Goal: Task Accomplishment & Management: Complete application form

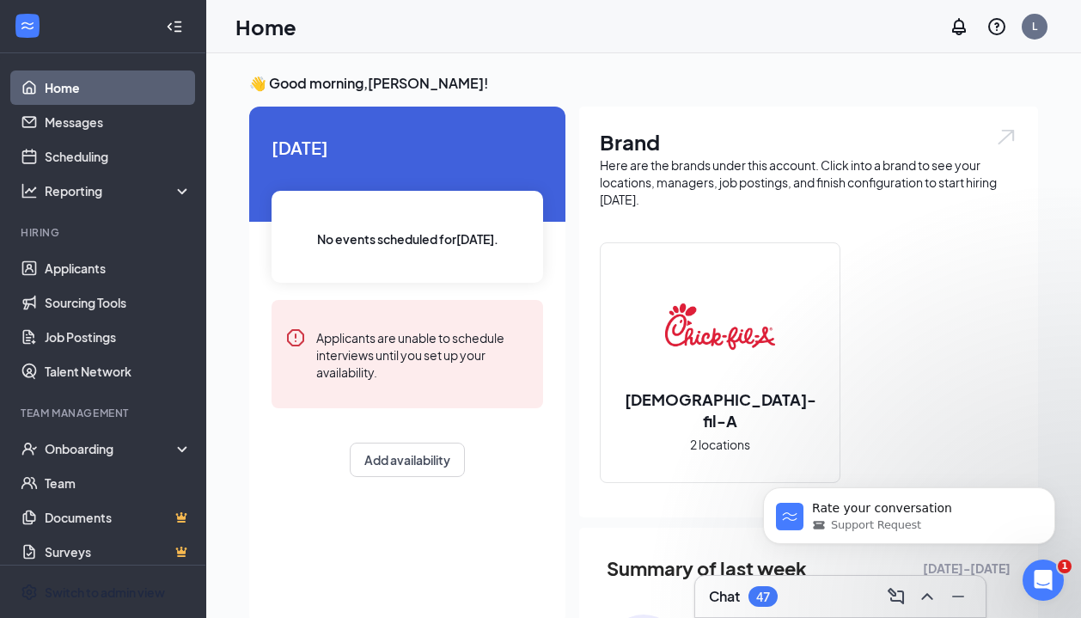
scroll to position [11, 0]
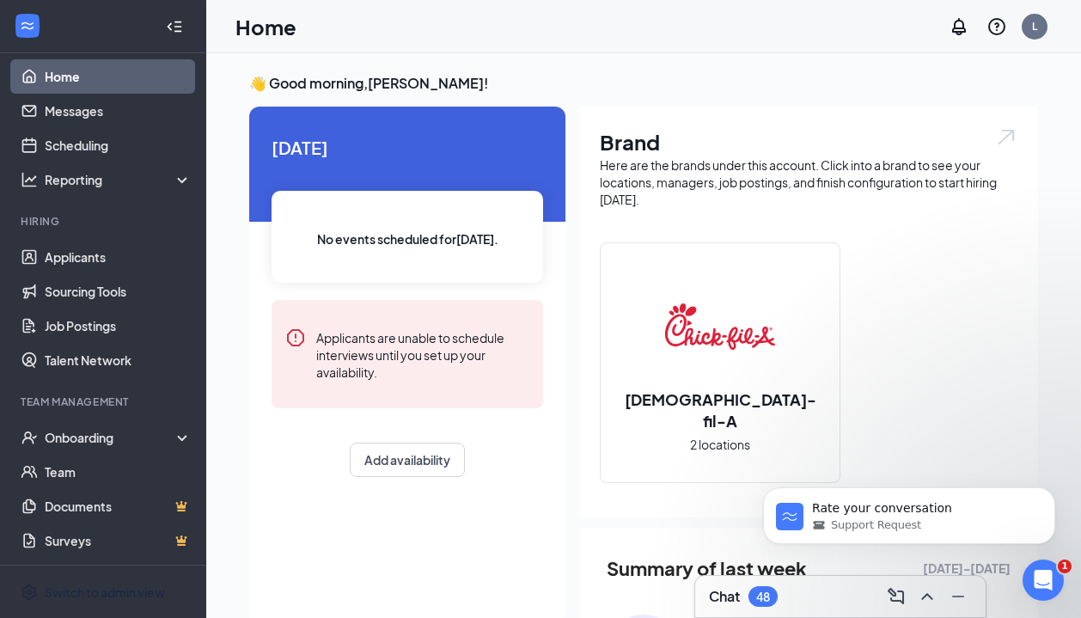
click at [737, 299] on img at bounding box center [720, 326] width 110 height 110
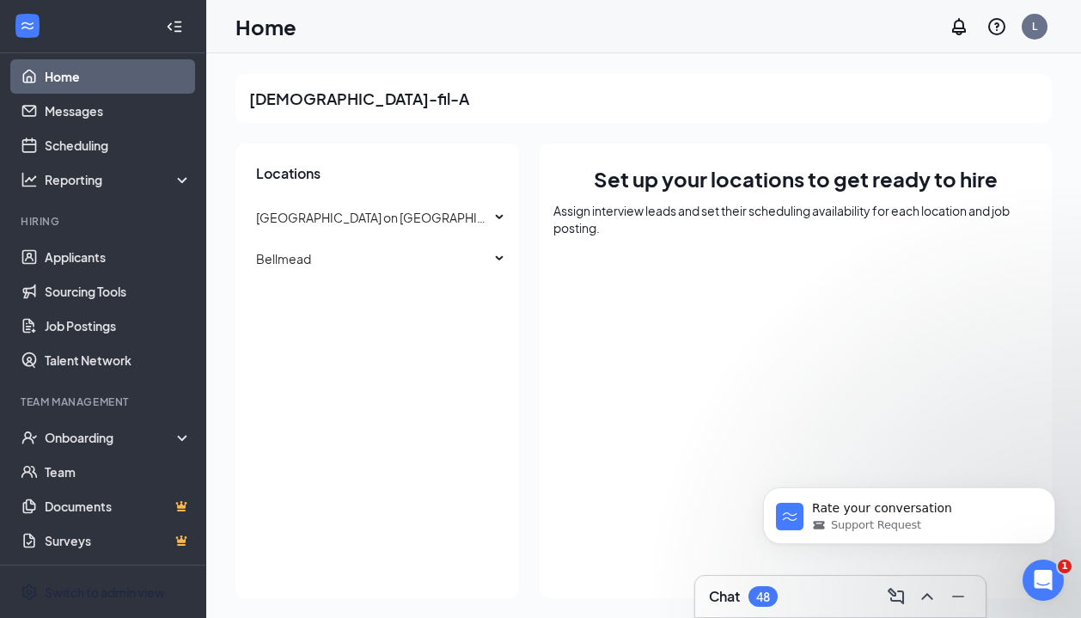
click at [819, 594] on div "Chat 48" at bounding box center [840, 595] width 263 height 27
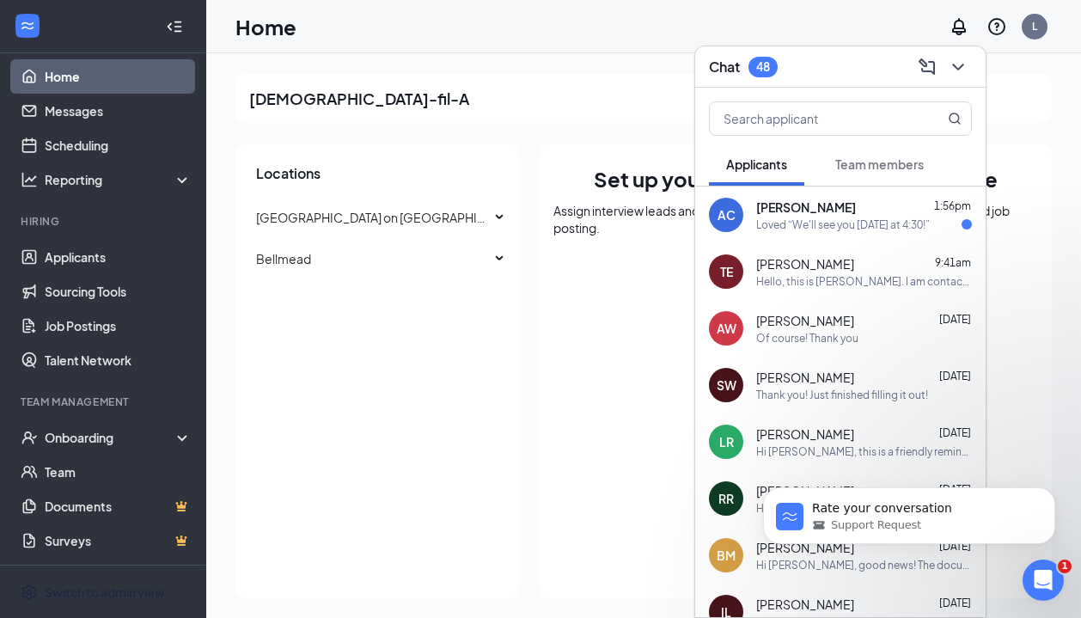
click at [869, 219] on div "Loved “We'll see you [DATE] at 4:30!”" at bounding box center [843, 224] width 174 height 15
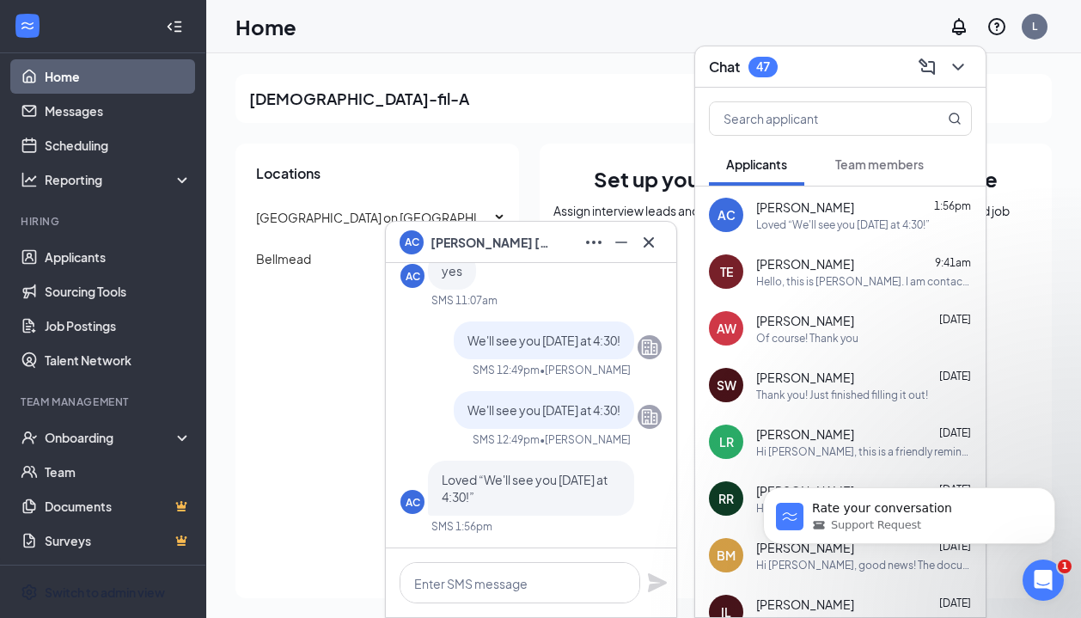
click at [648, 238] on icon "Cross" at bounding box center [648, 242] width 21 height 21
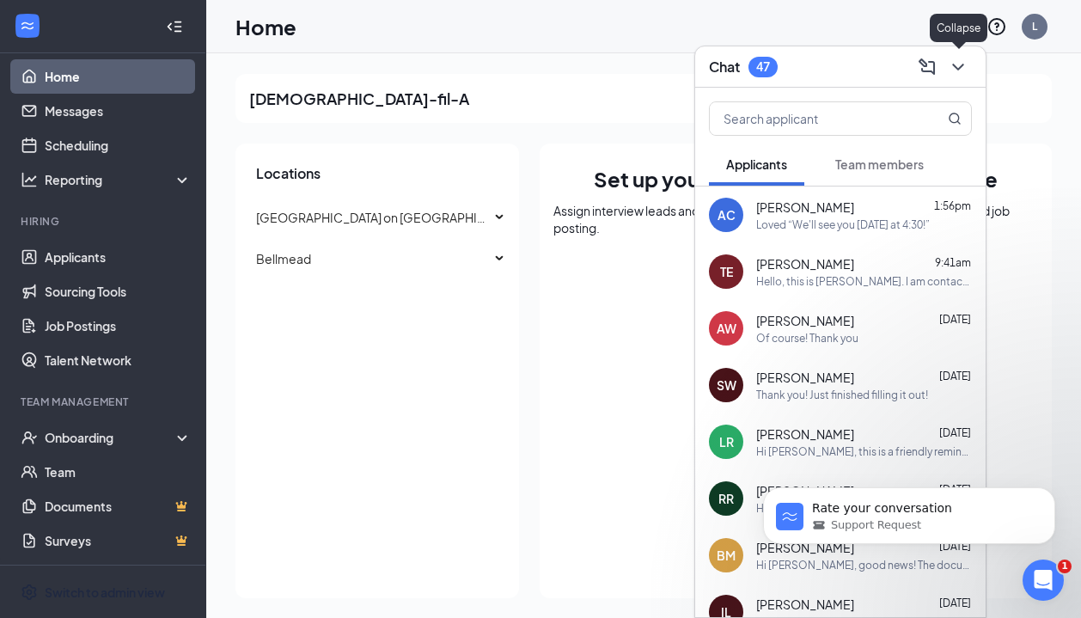
click at [964, 66] on icon "ChevronDown" at bounding box center [957, 67] width 21 height 21
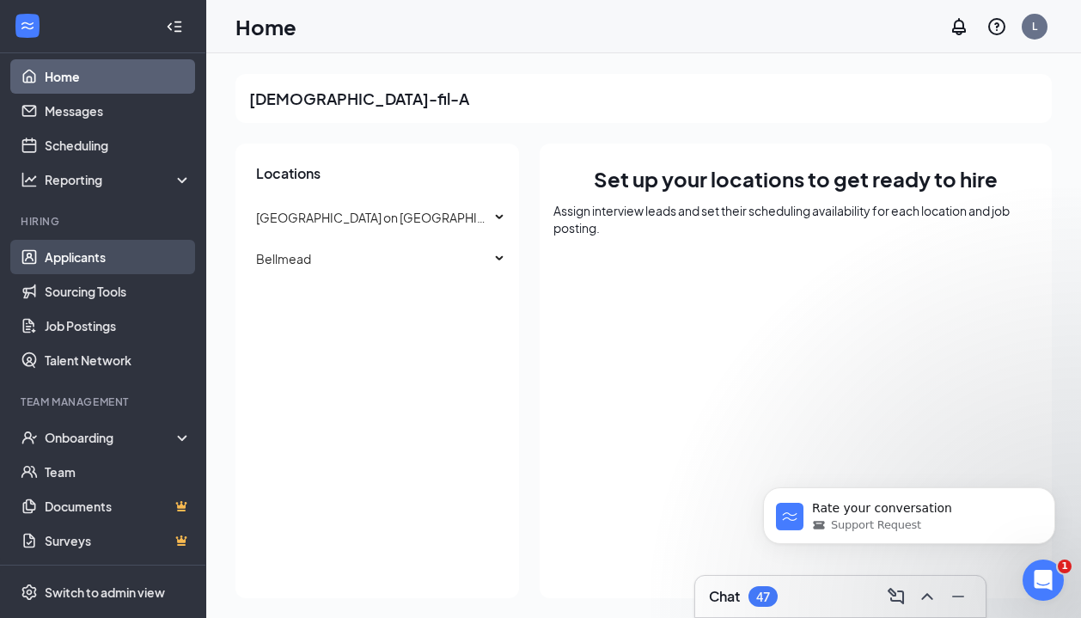
click at [83, 255] on link "Applicants" at bounding box center [118, 257] width 147 height 34
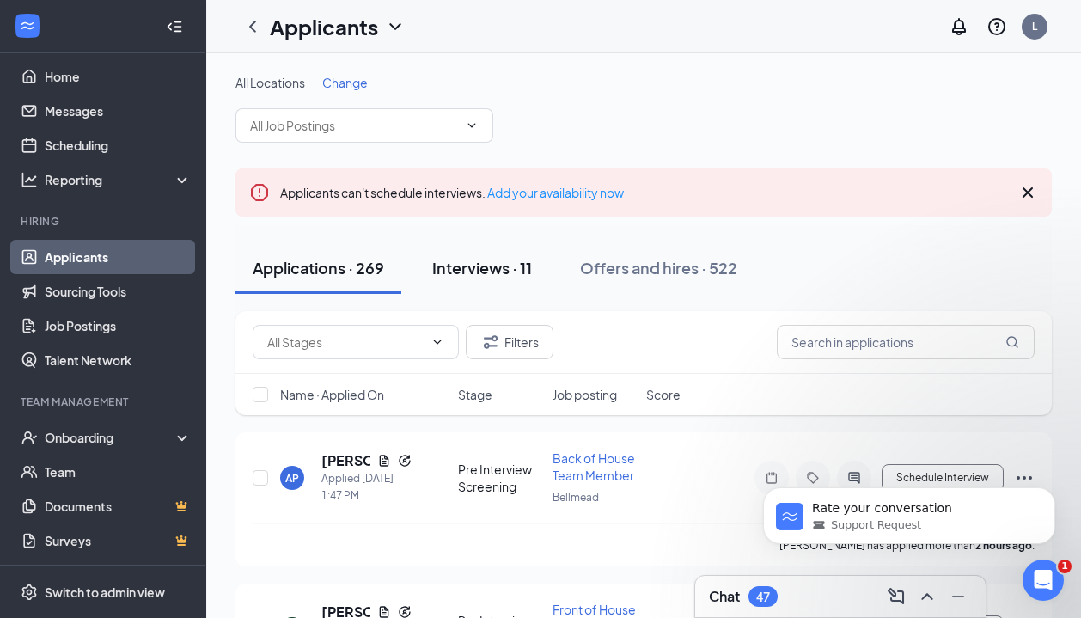
click at [498, 267] on div "Interviews · 11" at bounding box center [482, 267] width 100 height 21
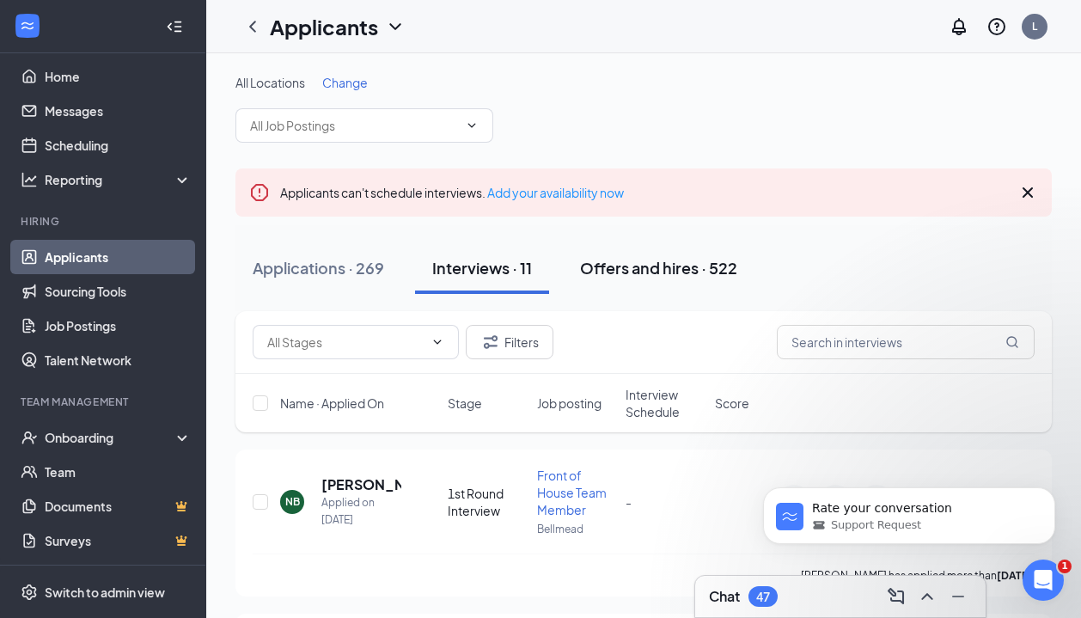
click at [684, 272] on div "Offers and hires · 522" at bounding box center [658, 267] width 157 height 21
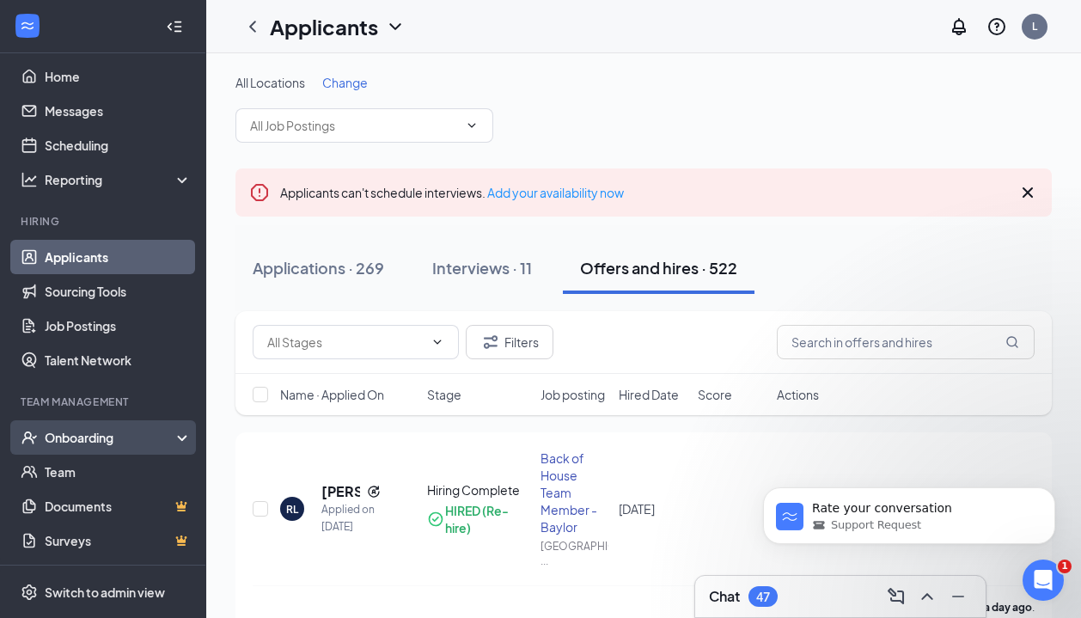
click at [99, 431] on div "Onboarding" at bounding box center [111, 437] width 132 height 17
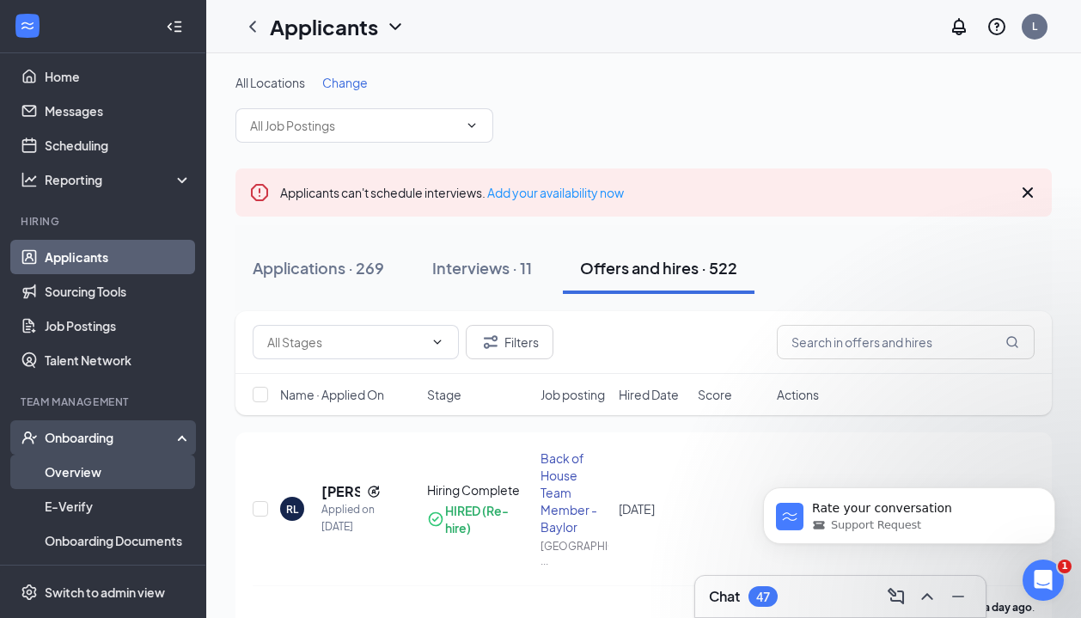
click at [82, 475] on link "Overview" at bounding box center [118, 471] width 147 height 34
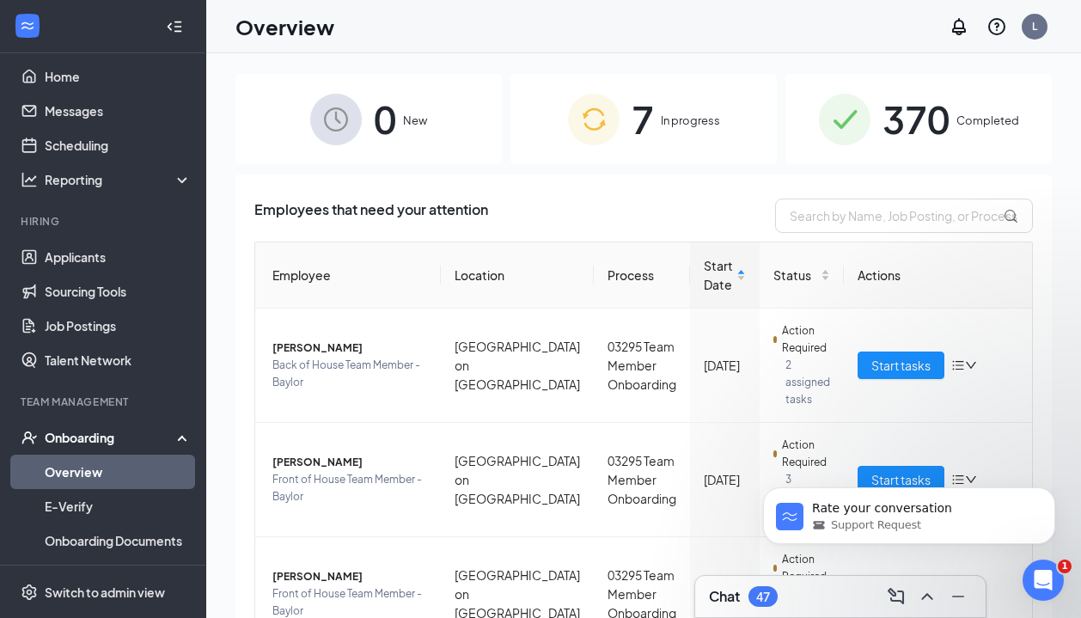
click at [693, 117] on span "In progress" at bounding box center [690, 120] width 59 height 17
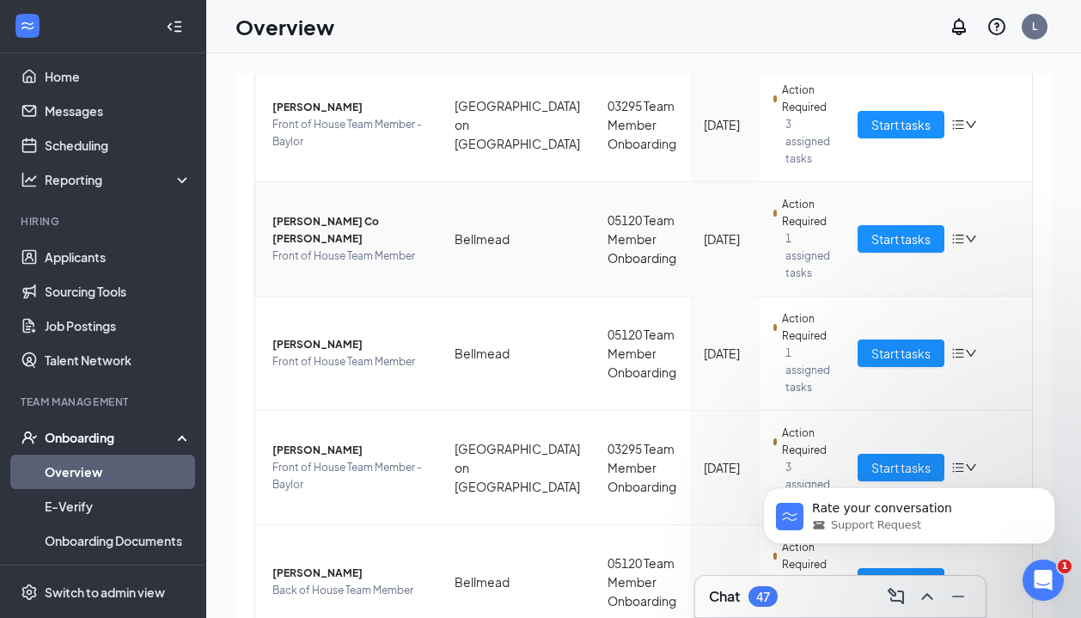
scroll to position [472, 0]
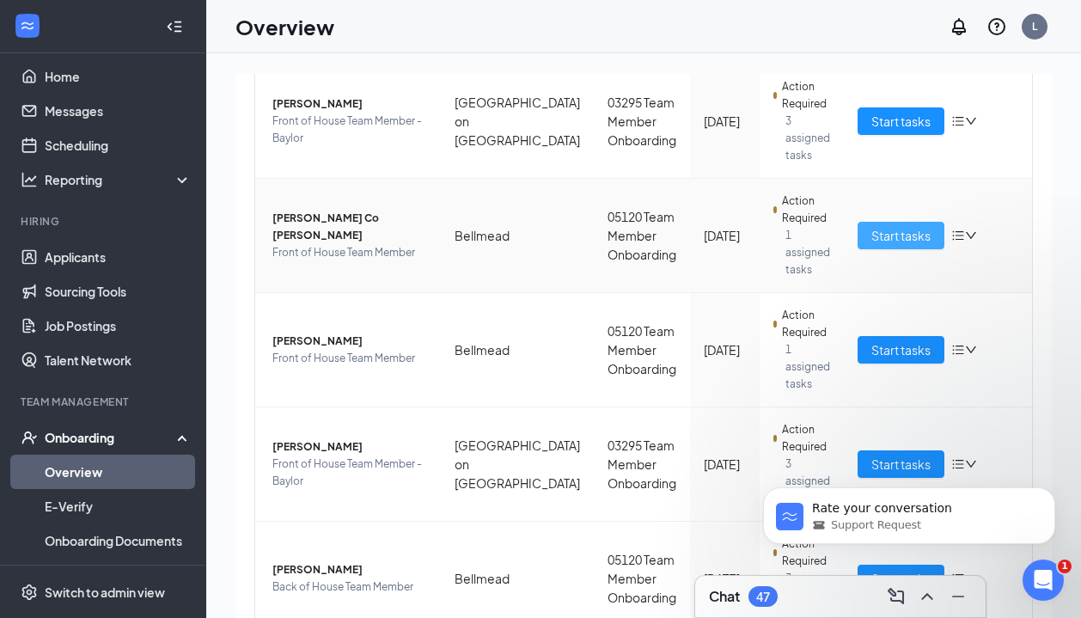
click at [896, 237] on span "Start tasks" at bounding box center [900, 235] width 59 height 19
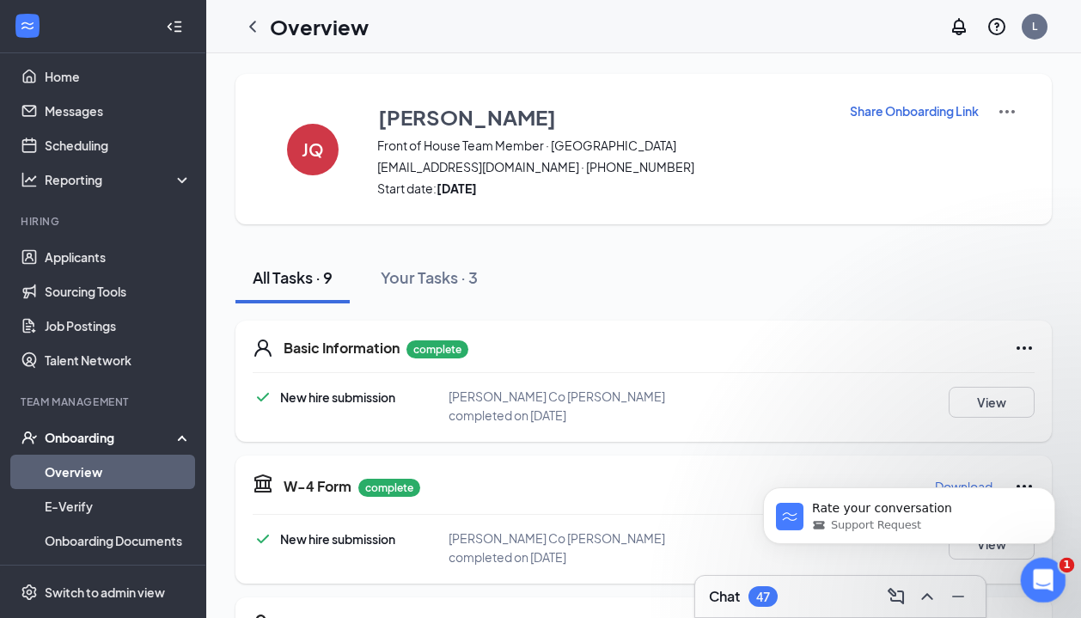
click at [1044, 572] on icon "Open Intercom Messenger" at bounding box center [1040, 577] width 28 height 28
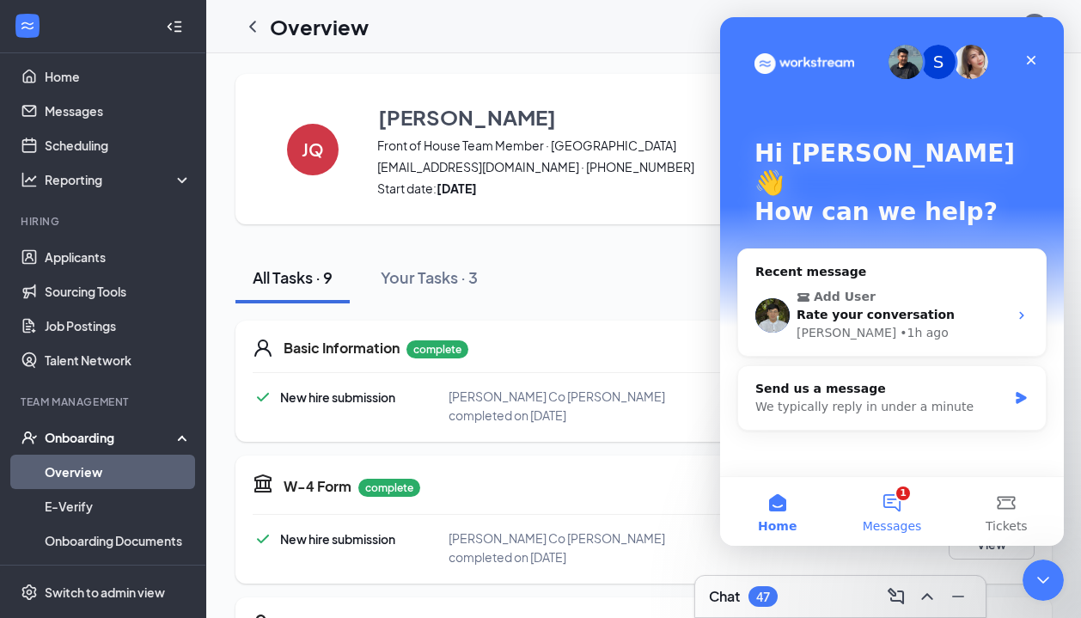
click at [890, 504] on button "1 Messages" at bounding box center [891, 511] width 114 height 69
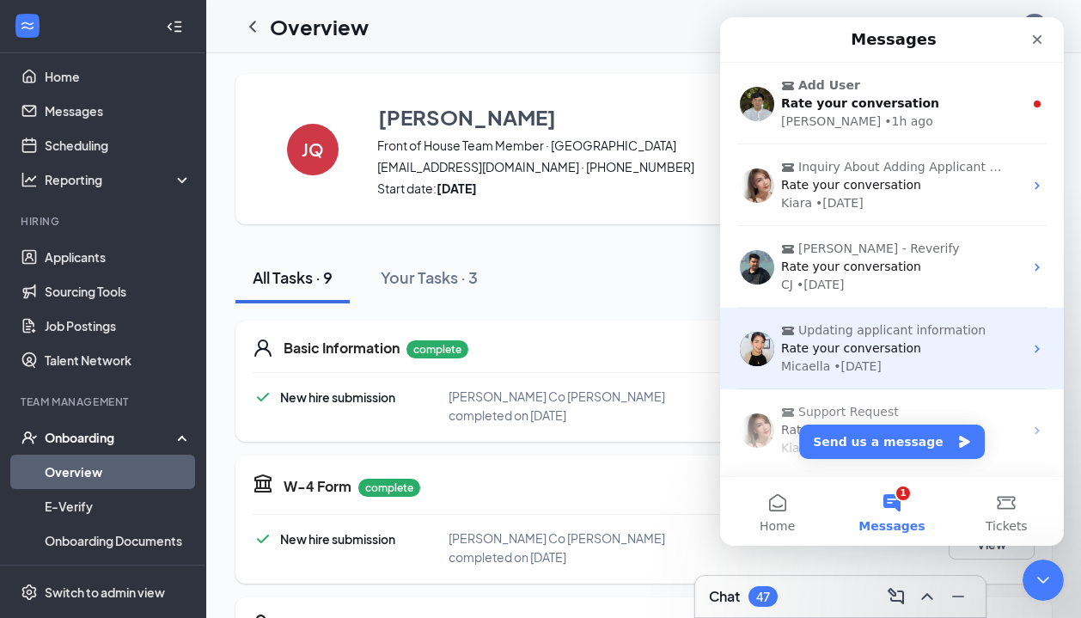
scroll to position [96, 0]
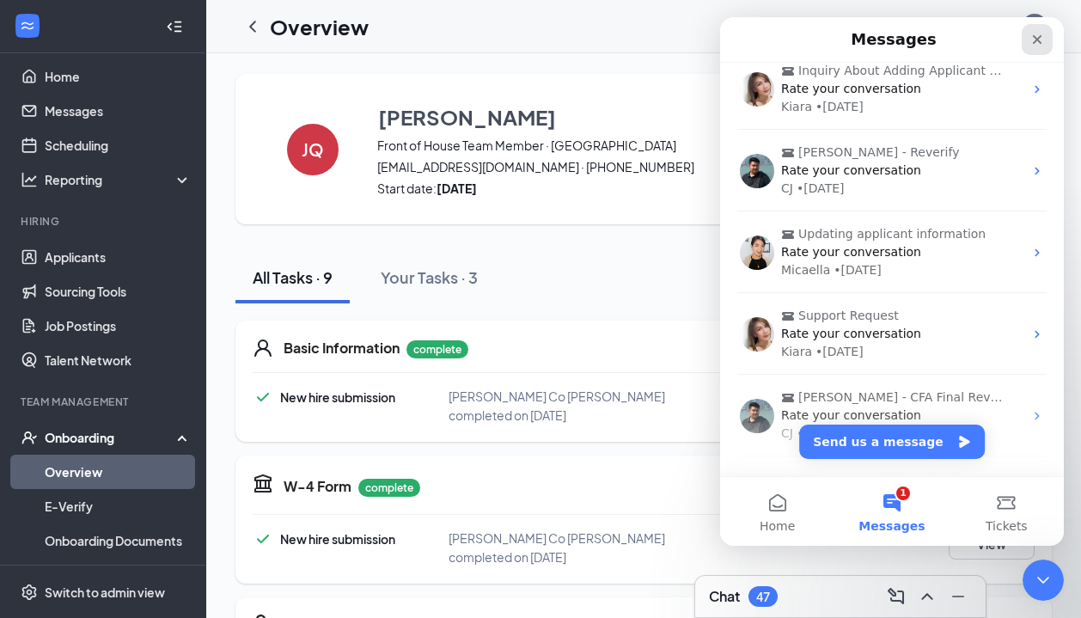
click at [1032, 38] on icon "Close" at bounding box center [1037, 40] width 14 height 14
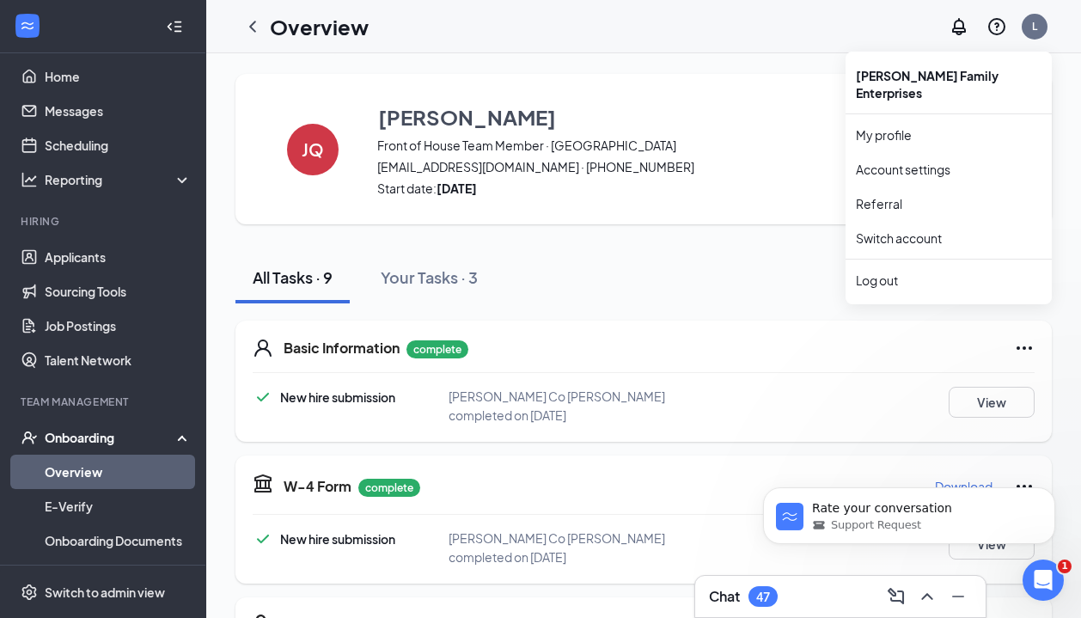
scroll to position [0, 0]
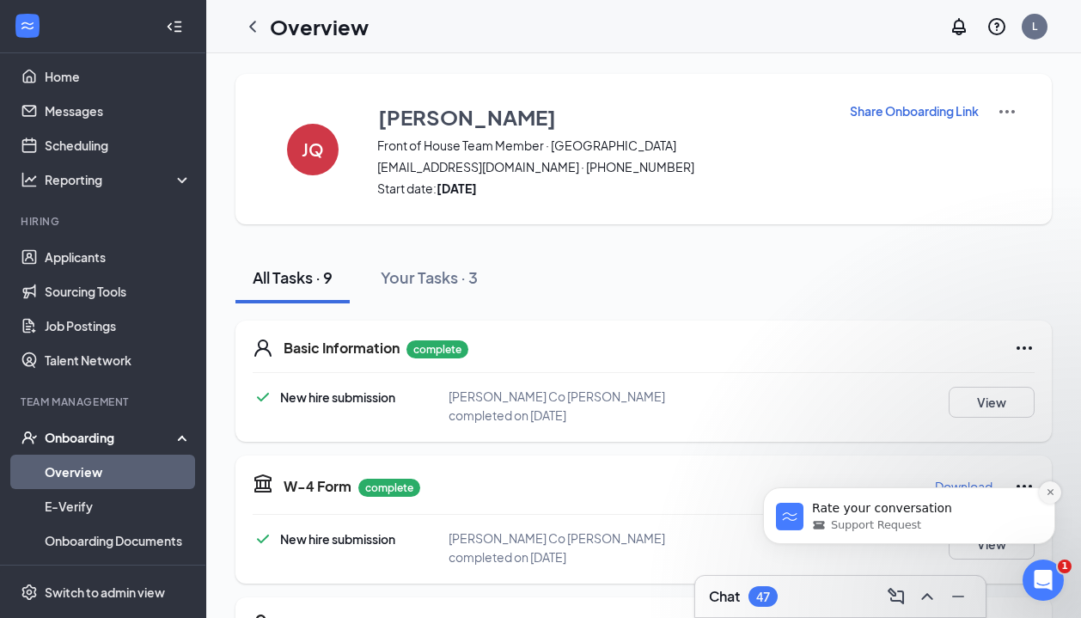
click at [1053, 491] on icon "Dismiss notification" at bounding box center [1049, 491] width 9 height 9
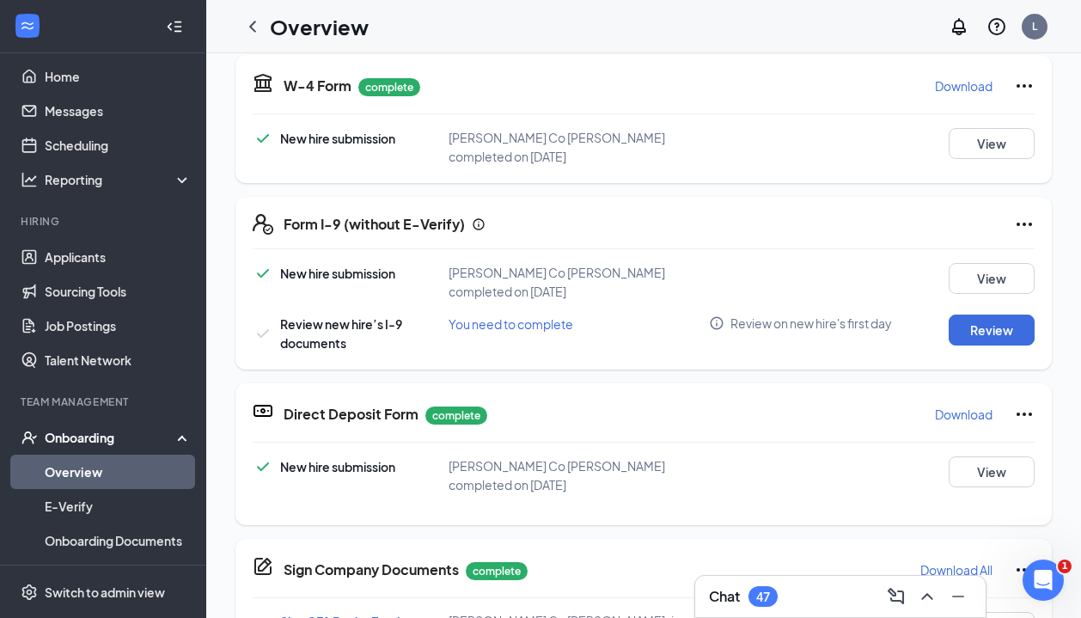
scroll to position [439, 0]
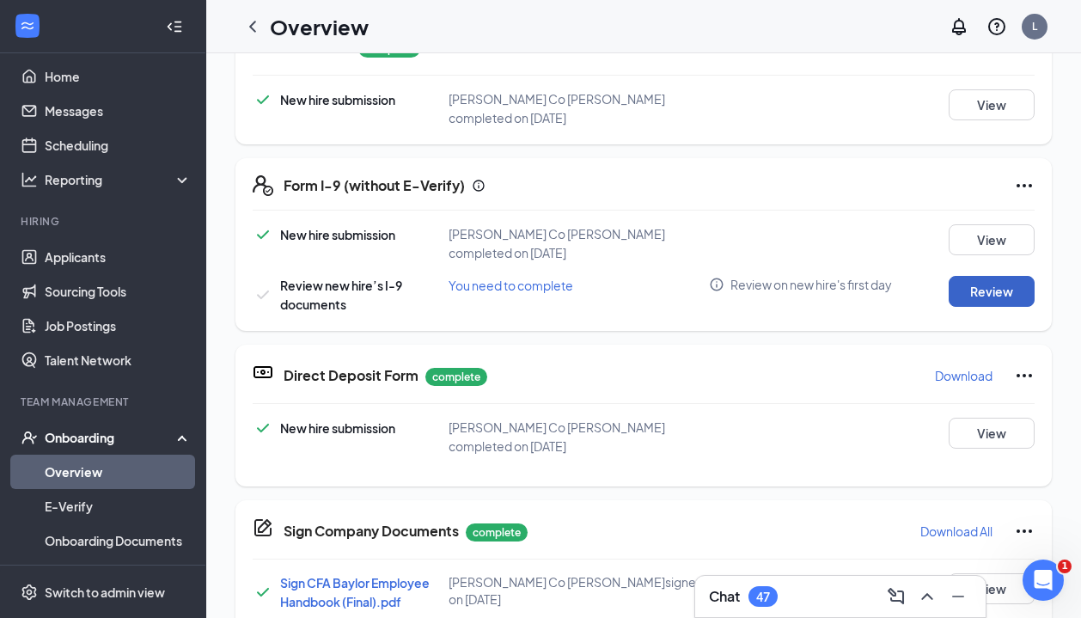
click at [969, 305] on button "Review" at bounding box center [991, 291] width 86 height 31
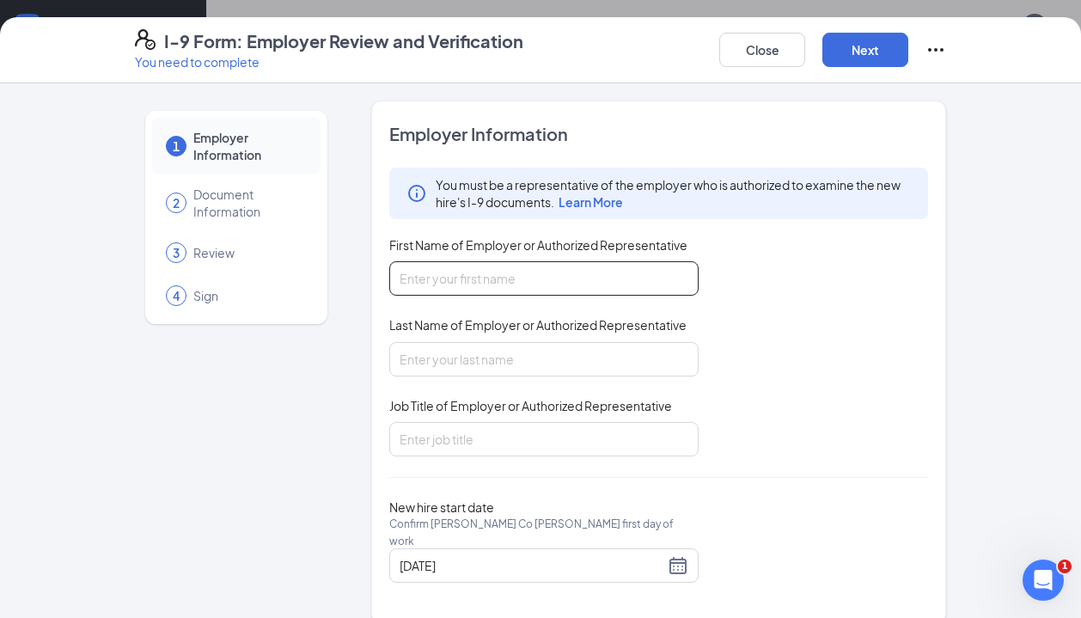
click at [519, 279] on input "First Name of Employer or Authorized Representative" at bounding box center [543, 278] width 309 height 34
type input "[PERSON_NAME]"
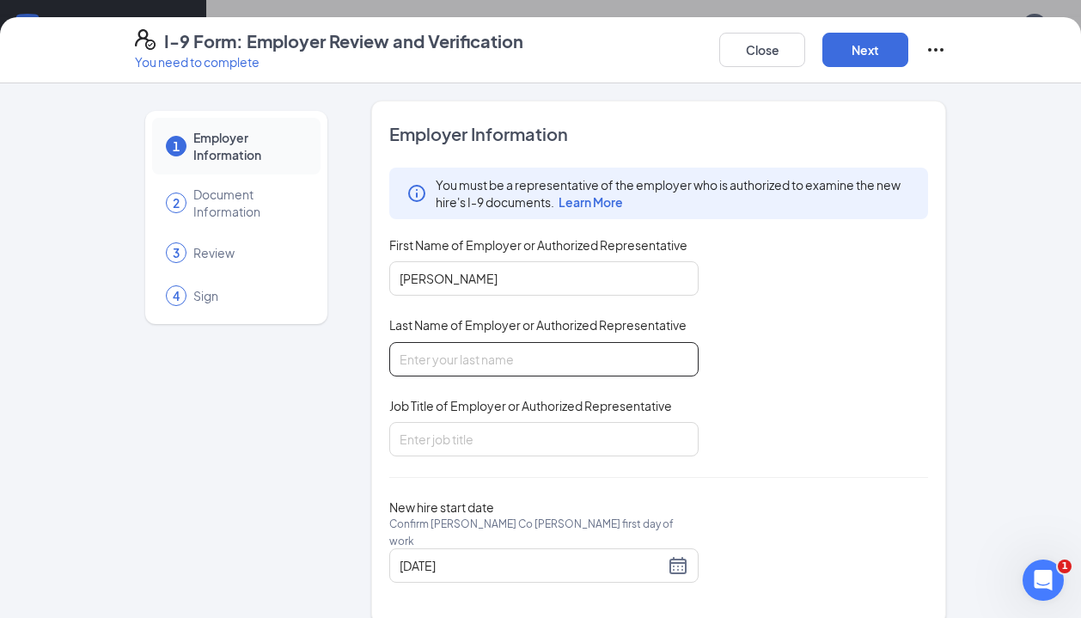
click at [463, 352] on input "Last Name of Employer or Authorized Representative" at bounding box center [543, 359] width 309 height 34
type input "[PERSON_NAME]"
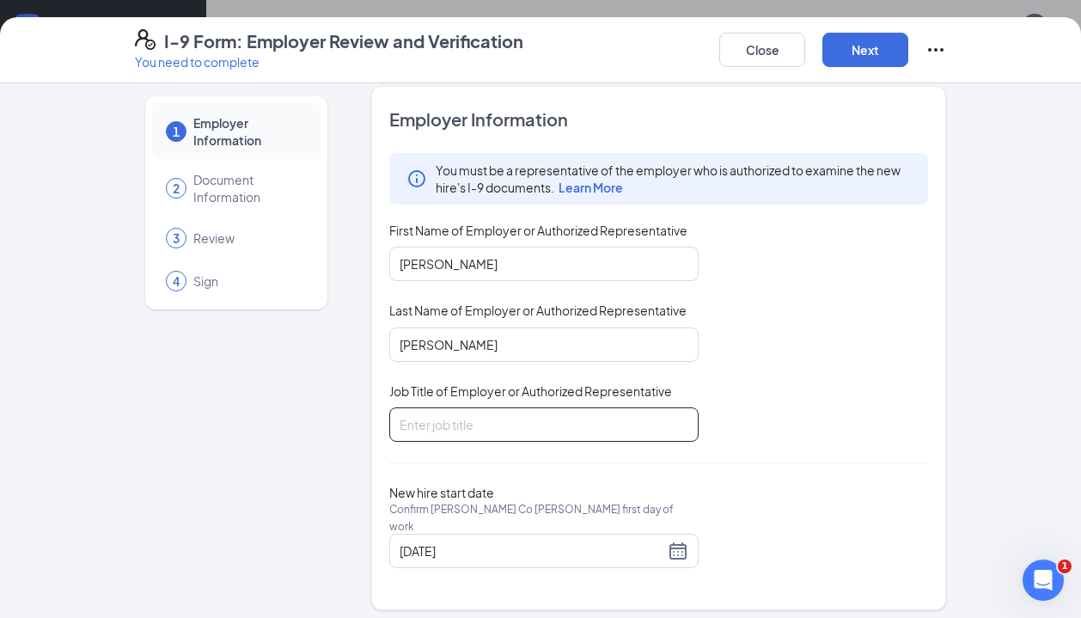
click at [435, 418] on input "Job Title of Employer or Authorized Representative" at bounding box center [543, 424] width 309 height 34
type input "Senior Director of People"
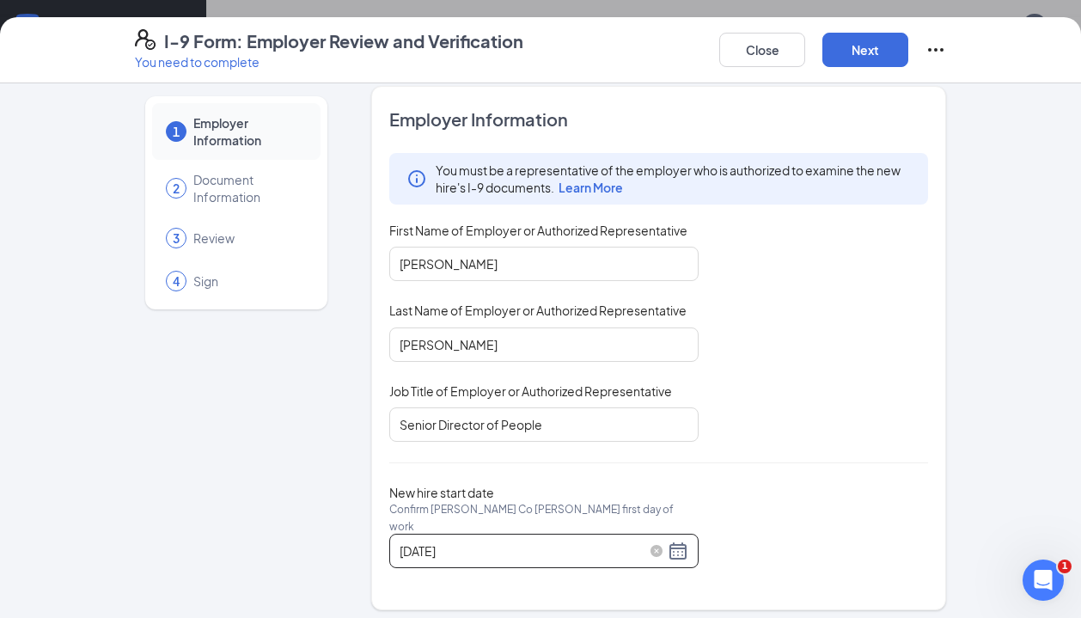
click at [680, 544] on div "[DATE]" at bounding box center [543, 550] width 289 height 21
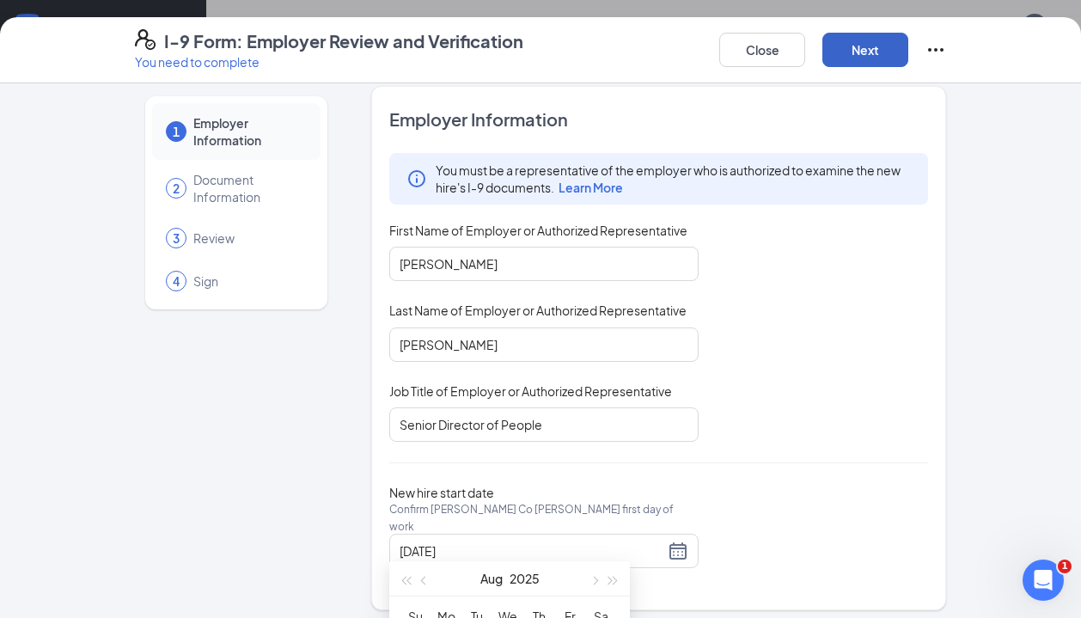
click at [880, 52] on button "Next" at bounding box center [865, 50] width 86 height 34
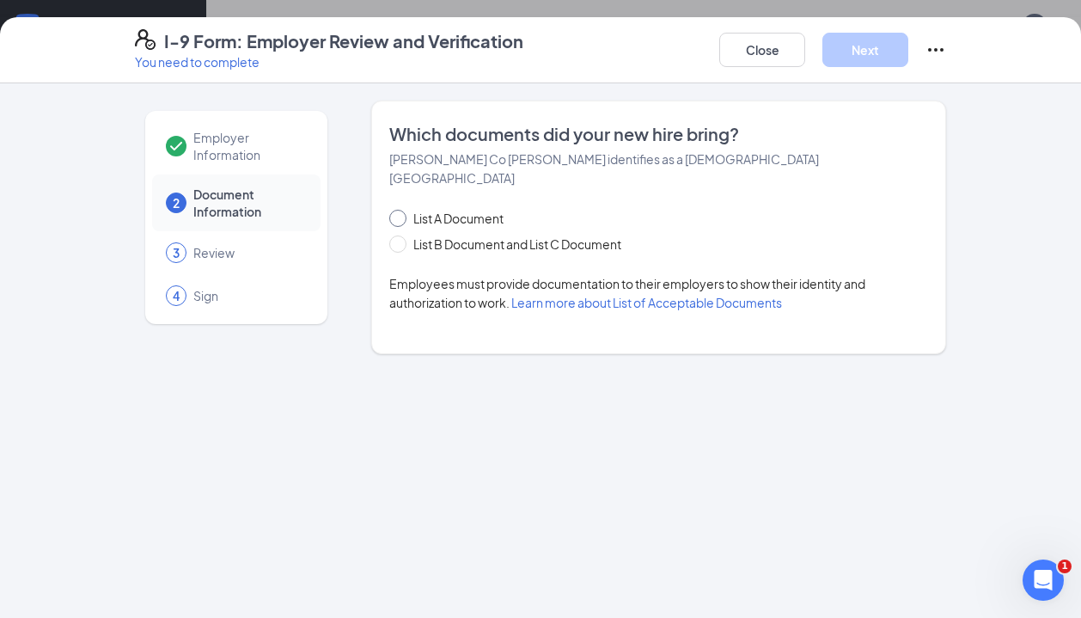
click at [399, 210] on span at bounding box center [397, 218] width 17 height 17
click at [399, 210] on input "List A Document" at bounding box center [395, 216] width 12 height 12
radio input "true"
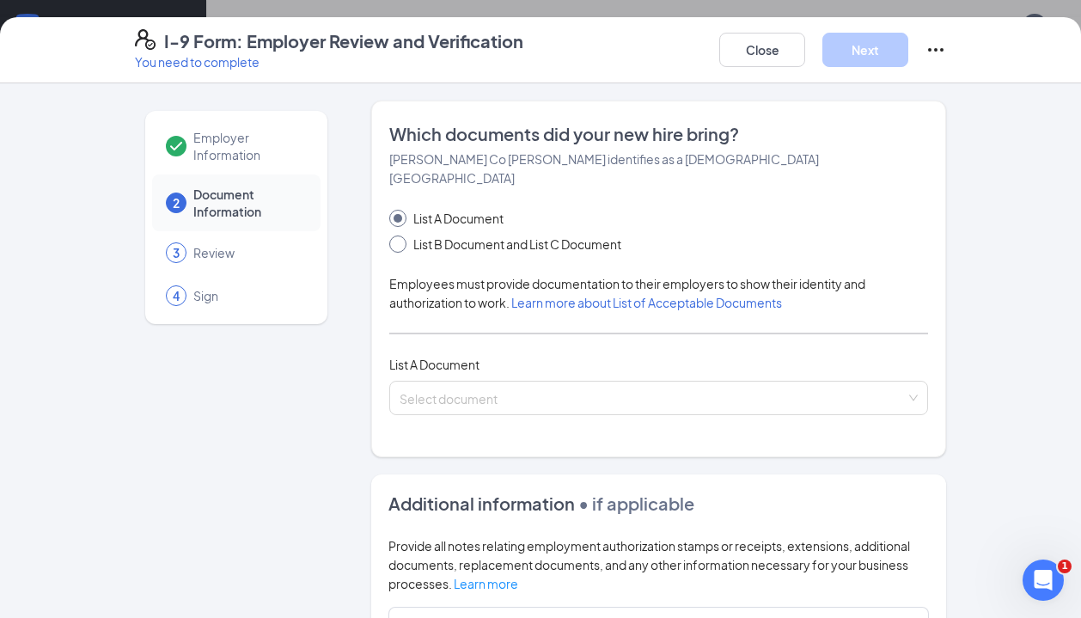
click at [394, 235] on input "List B Document and List C Document" at bounding box center [395, 241] width 12 height 12
radio input "true"
radio input "false"
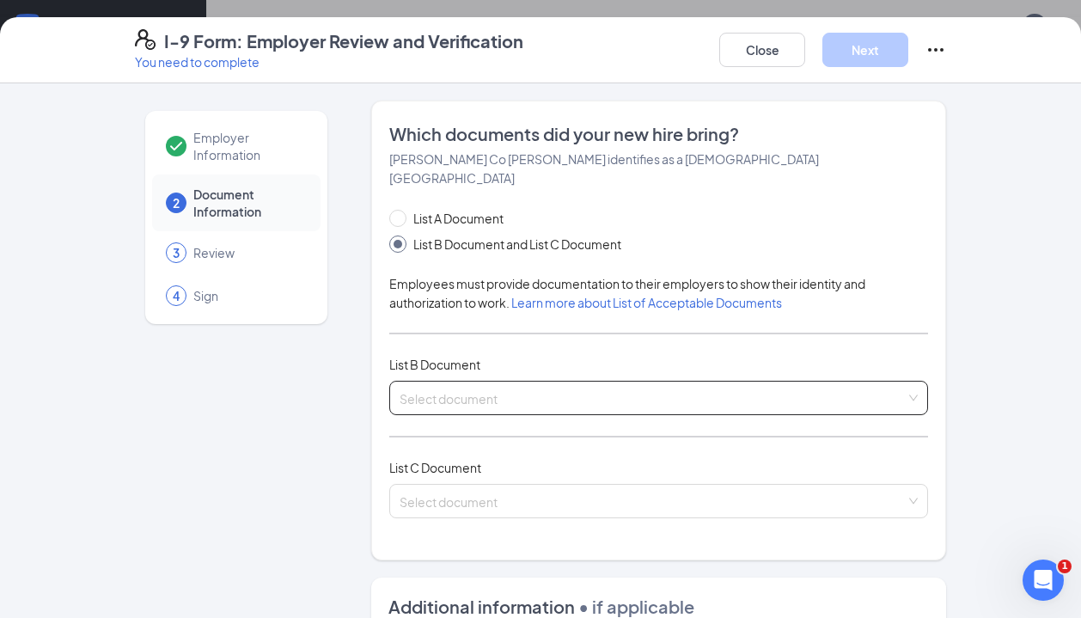
click at [505, 381] on input "search" at bounding box center [652, 394] width 506 height 26
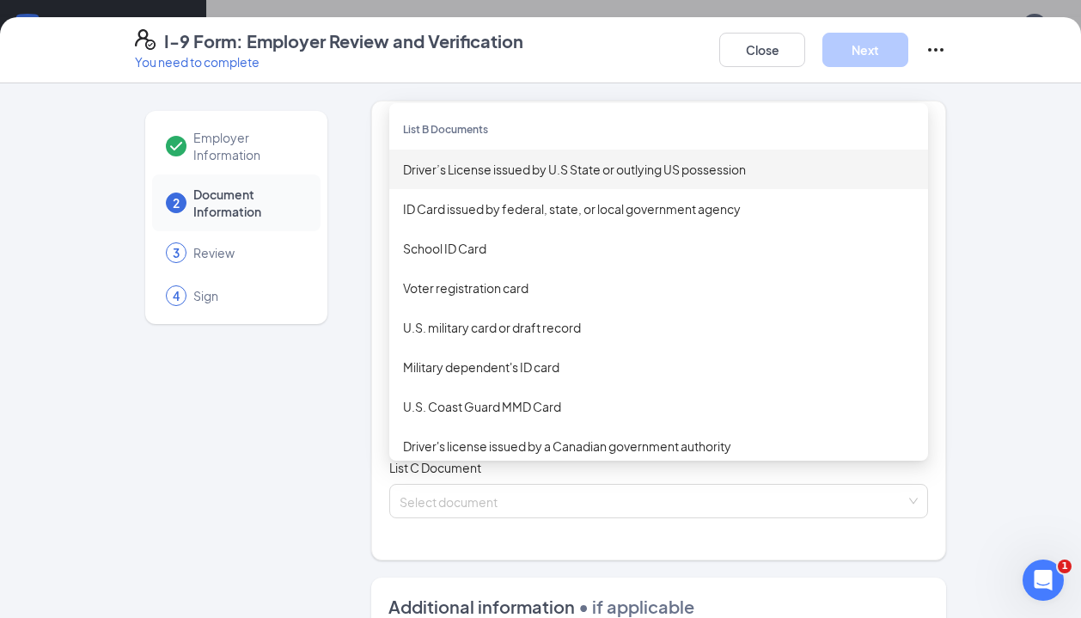
click at [483, 160] on div "Driver’s License issued by U.S State or outlying US possession" at bounding box center [658, 169] width 511 height 19
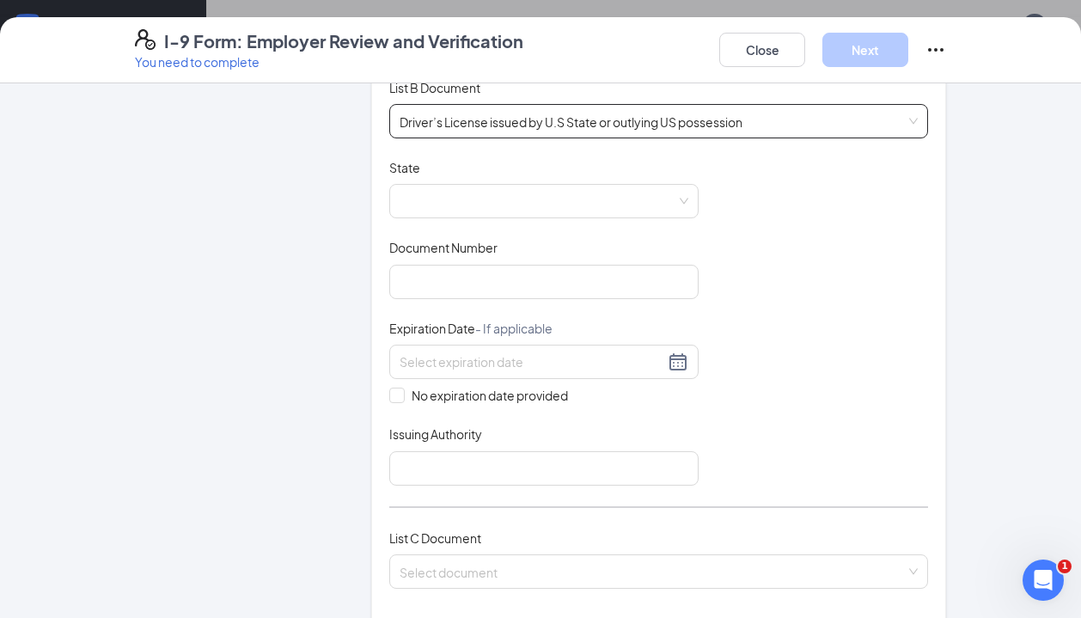
scroll to position [296, 0]
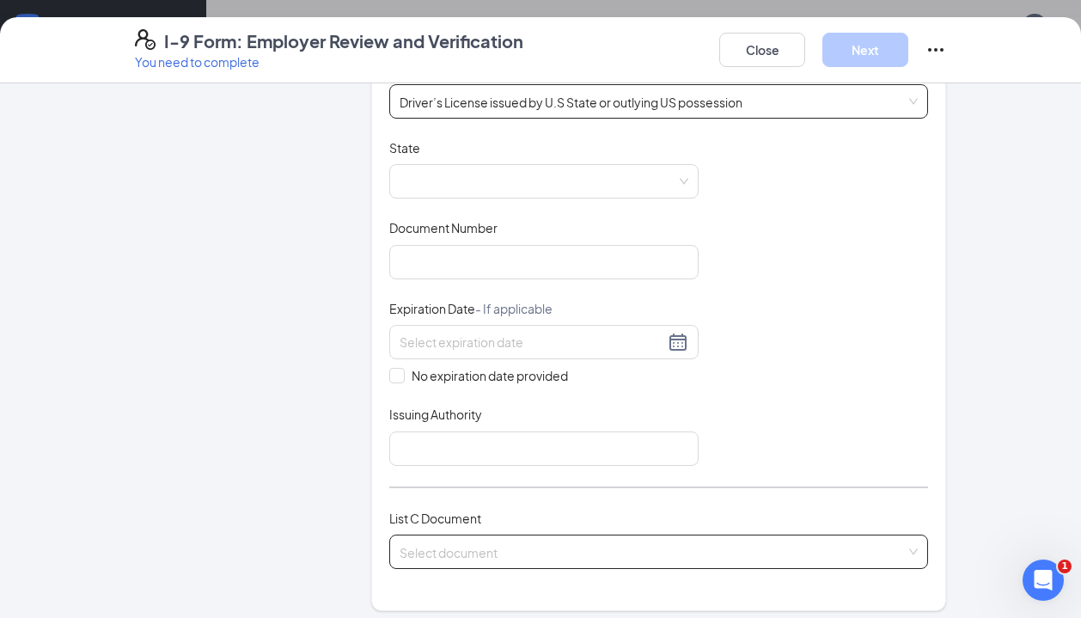
click at [454, 535] on input "search" at bounding box center [652, 548] width 506 height 26
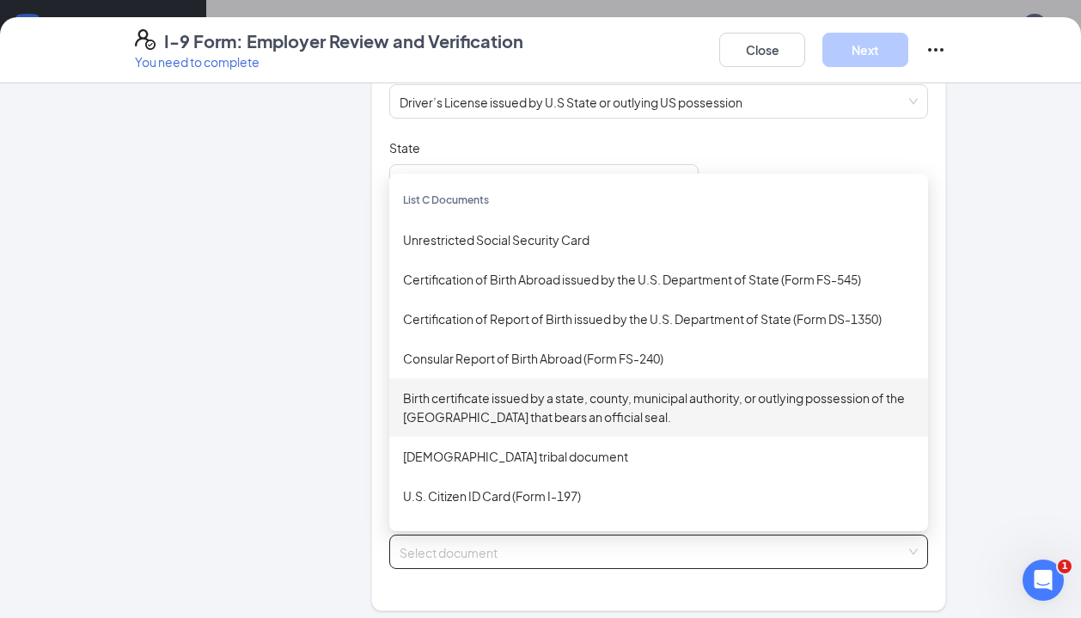
click at [349, 344] on div "Employer Information 2 Document Information 3 Review 4 Sign Which documents did…" at bounding box center [540, 454] width 811 height 1300
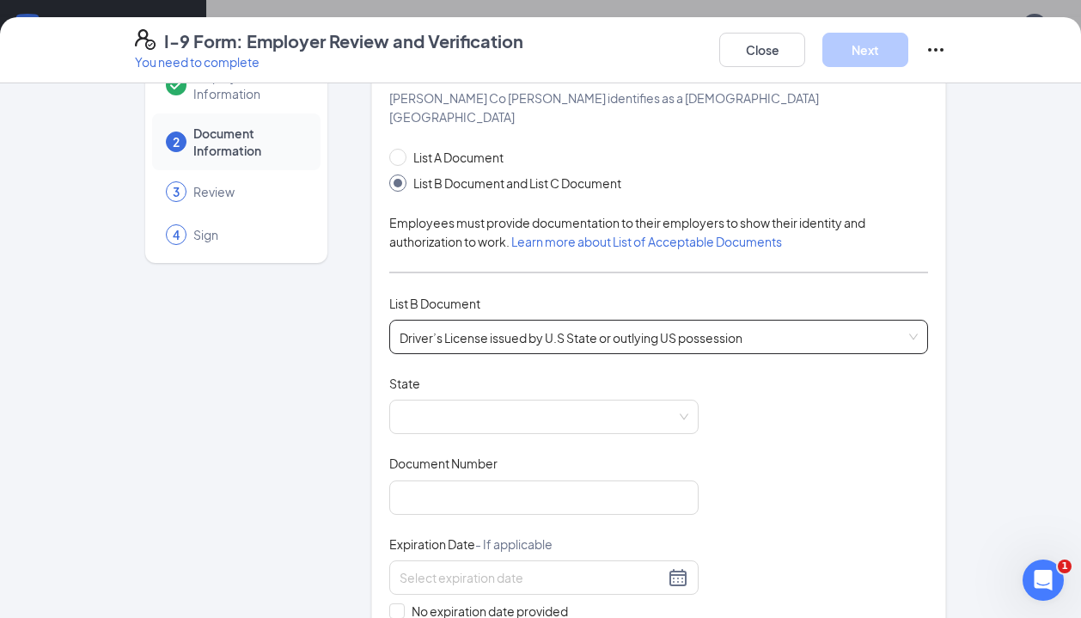
scroll to position [131, 0]
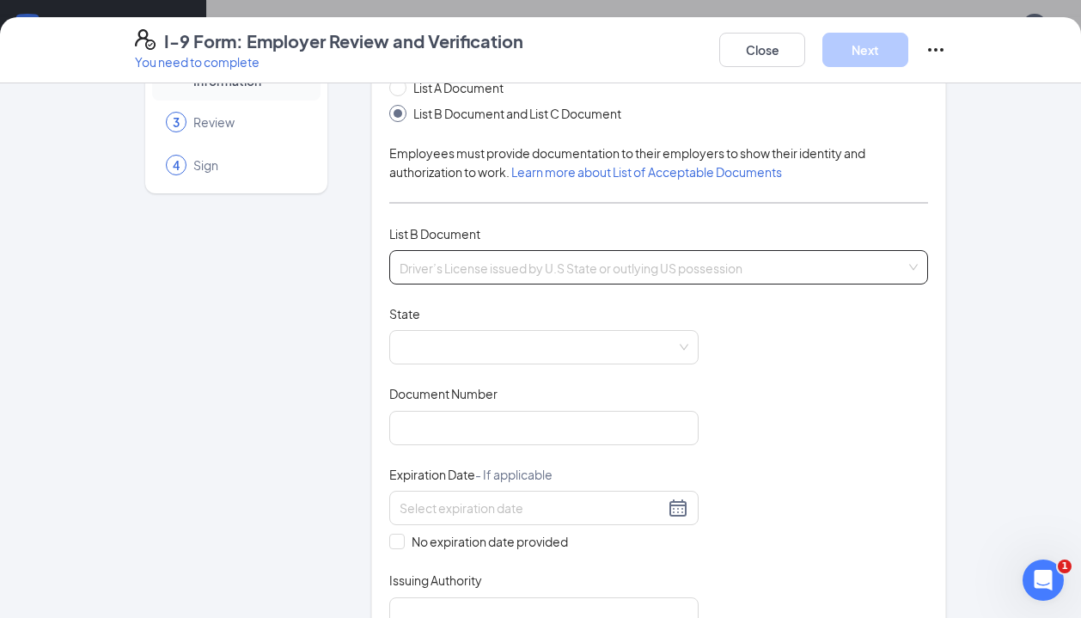
click at [514, 255] on span "Driver’s License issued by U.S State or outlying US possession" at bounding box center [658, 267] width 518 height 33
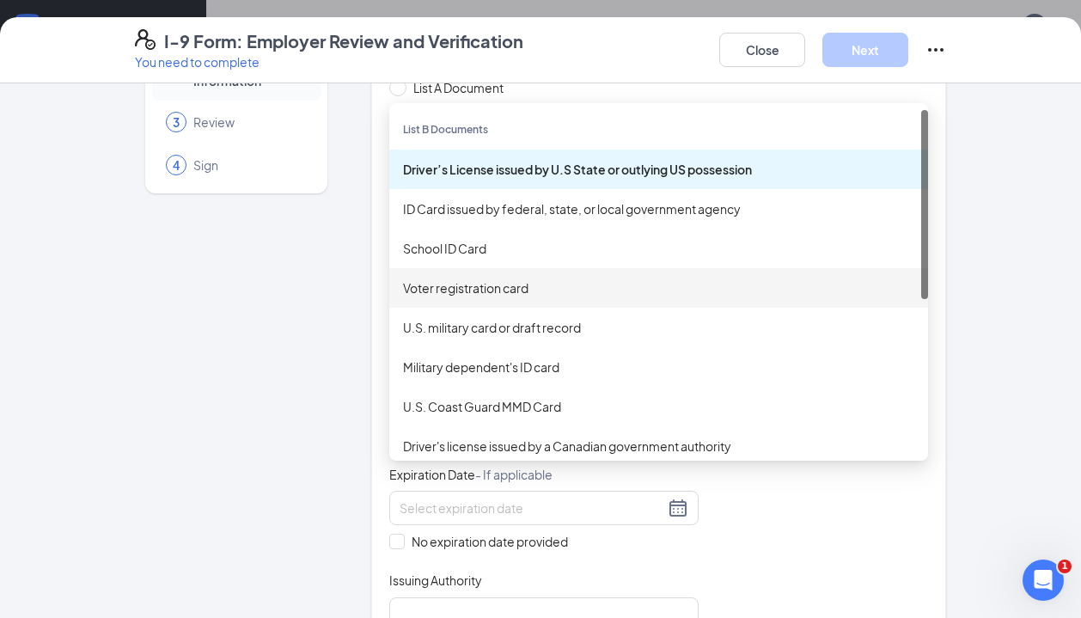
click at [286, 381] on div "Employer Information 2 Document Information 3 Review 4 Sign" at bounding box center [236, 620] width 203 height 1300
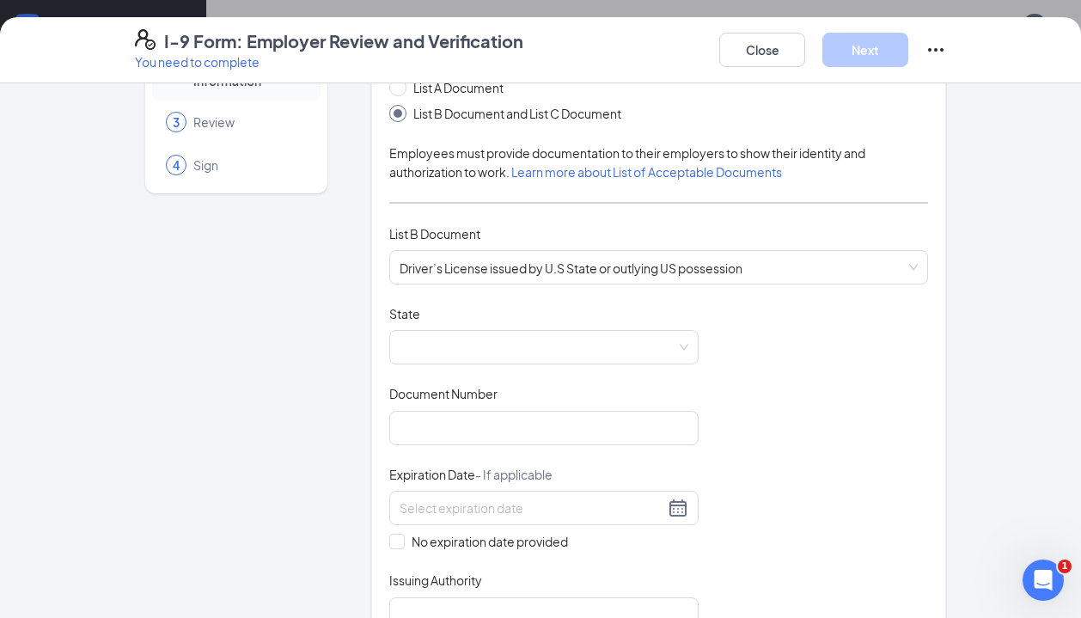
click at [600, 164] on span "Learn more about List of Acceptable Documents" at bounding box center [646, 171] width 271 height 15
click at [460, 338] on span at bounding box center [543, 347] width 289 height 33
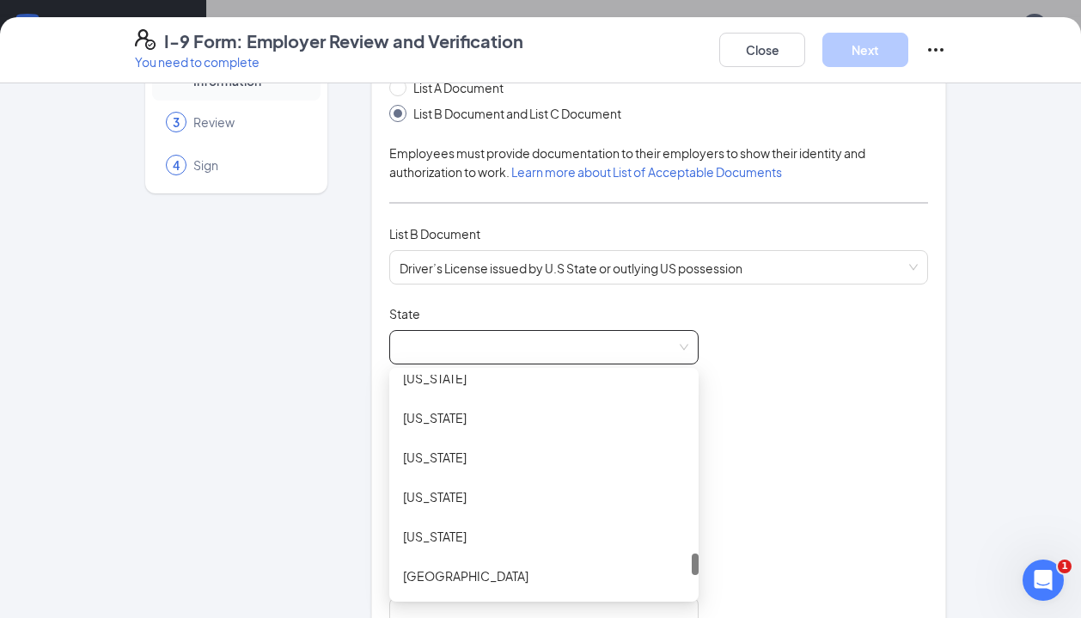
scroll to position [1751, 0]
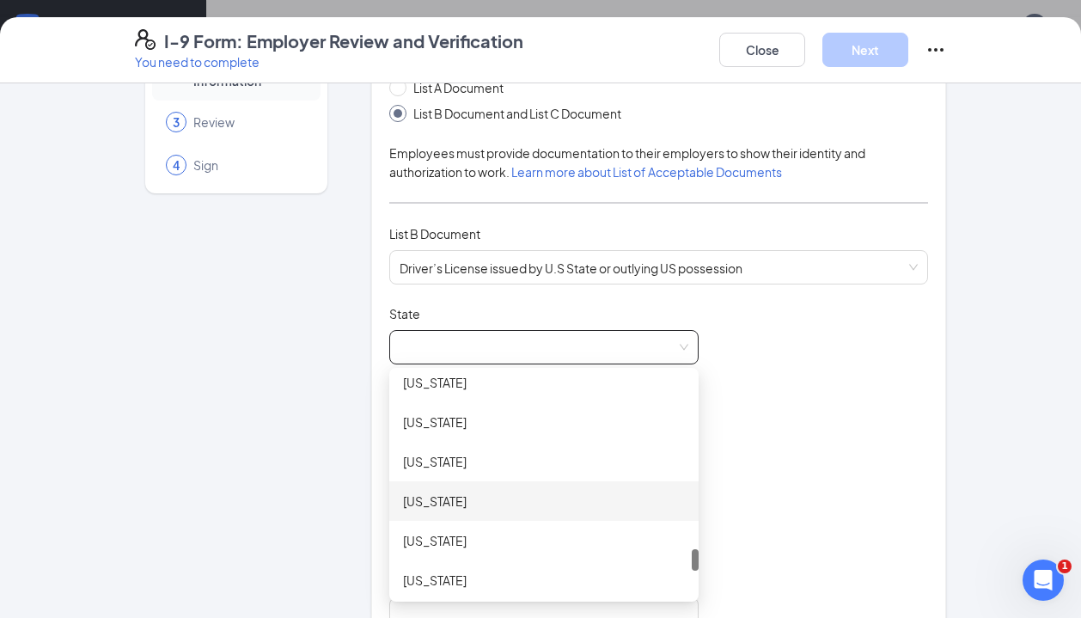
click at [418, 491] on div "[US_STATE]" at bounding box center [544, 500] width 282 height 19
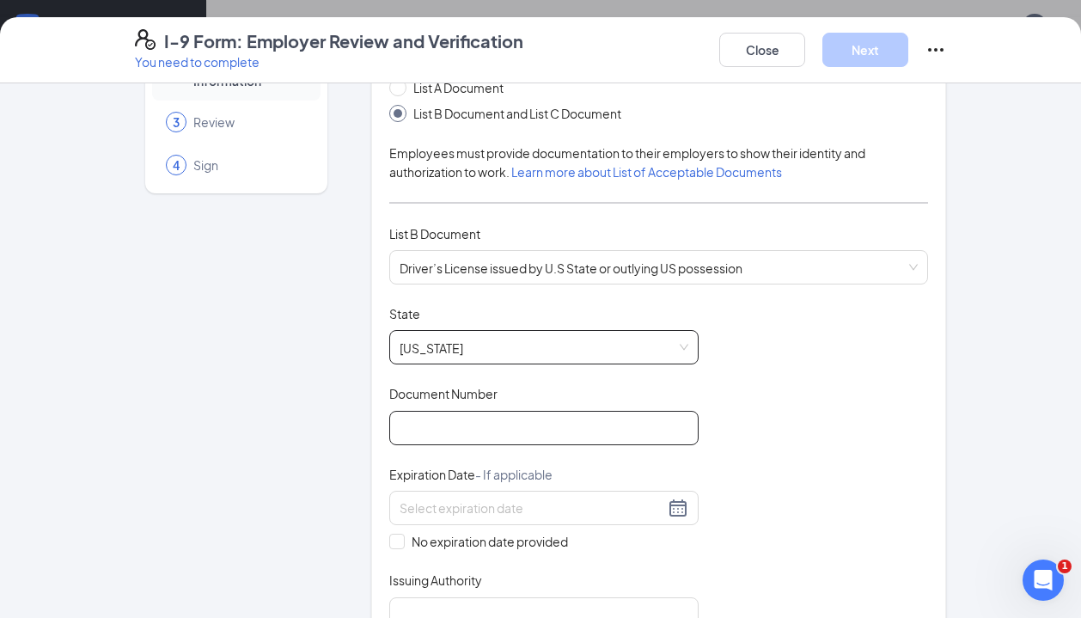
click at [466, 411] on input "Document Number" at bounding box center [543, 428] width 309 height 34
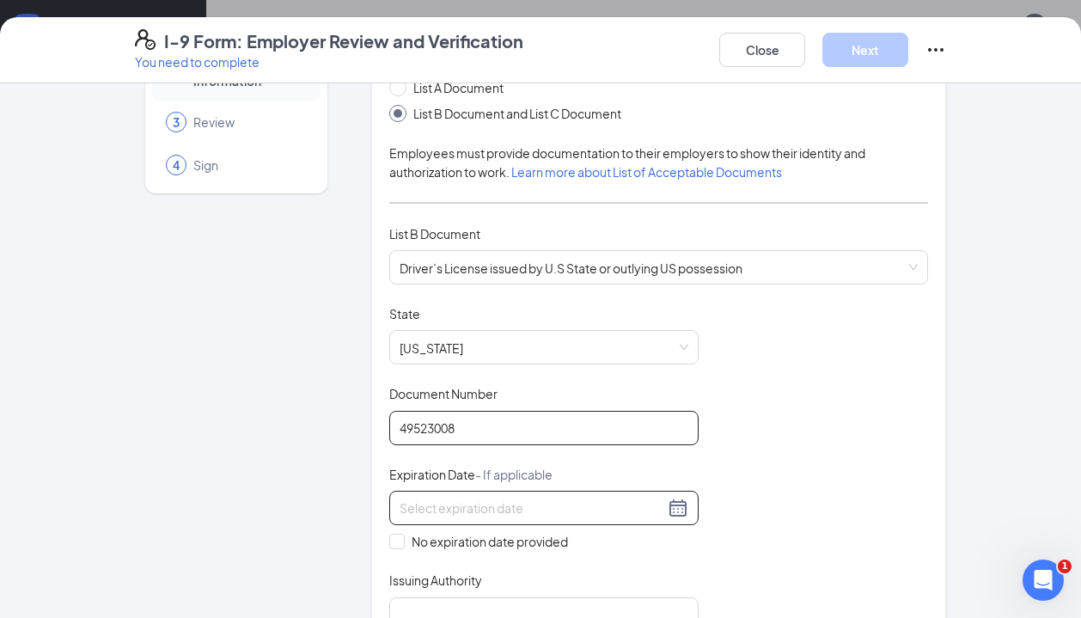
type input "49523008"
click at [490, 498] on input at bounding box center [531, 507] width 265 height 19
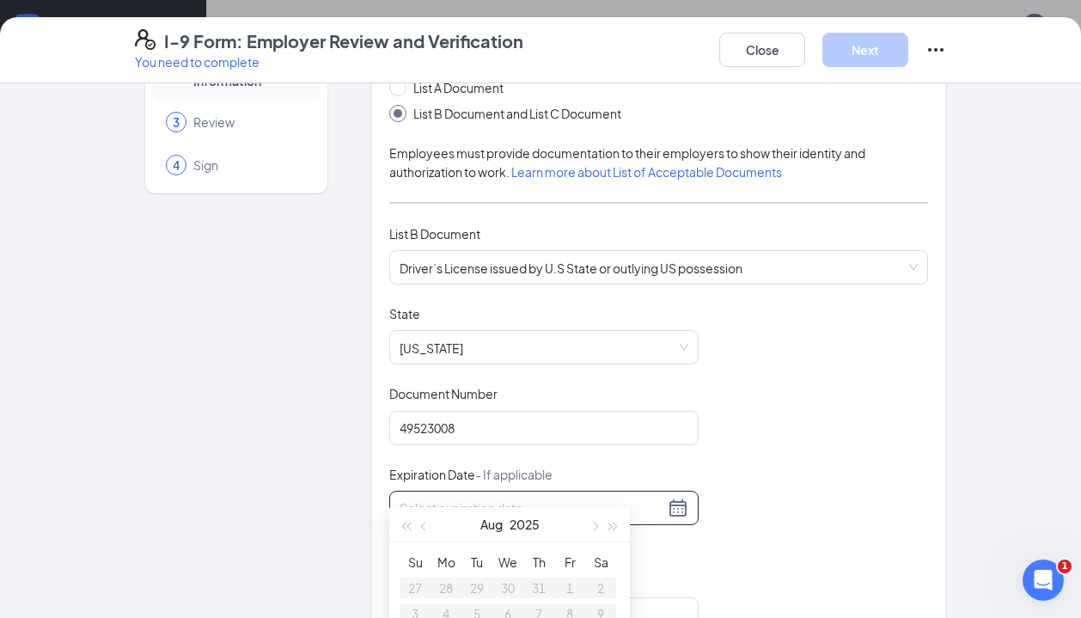
click at [672, 497] on div at bounding box center [543, 507] width 289 height 21
click at [668, 497] on div at bounding box center [543, 507] width 289 height 21
click at [612, 538] on button "button" at bounding box center [613, 524] width 19 height 34
click at [612, 532] on button "button" at bounding box center [613, 524] width 19 height 34
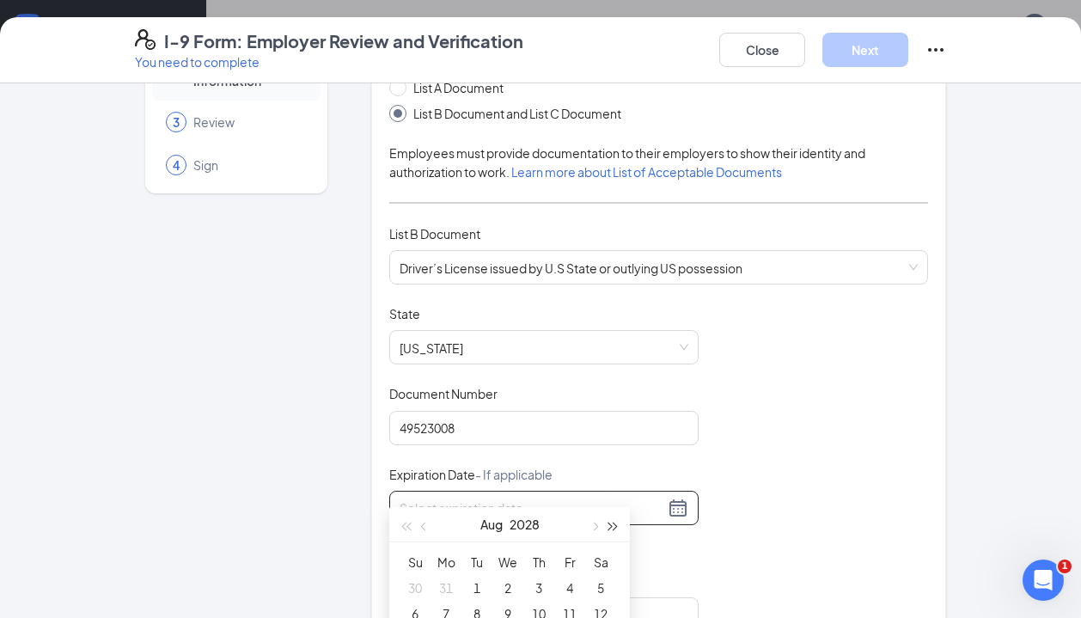
click at [612, 532] on button "button" at bounding box center [613, 524] width 19 height 34
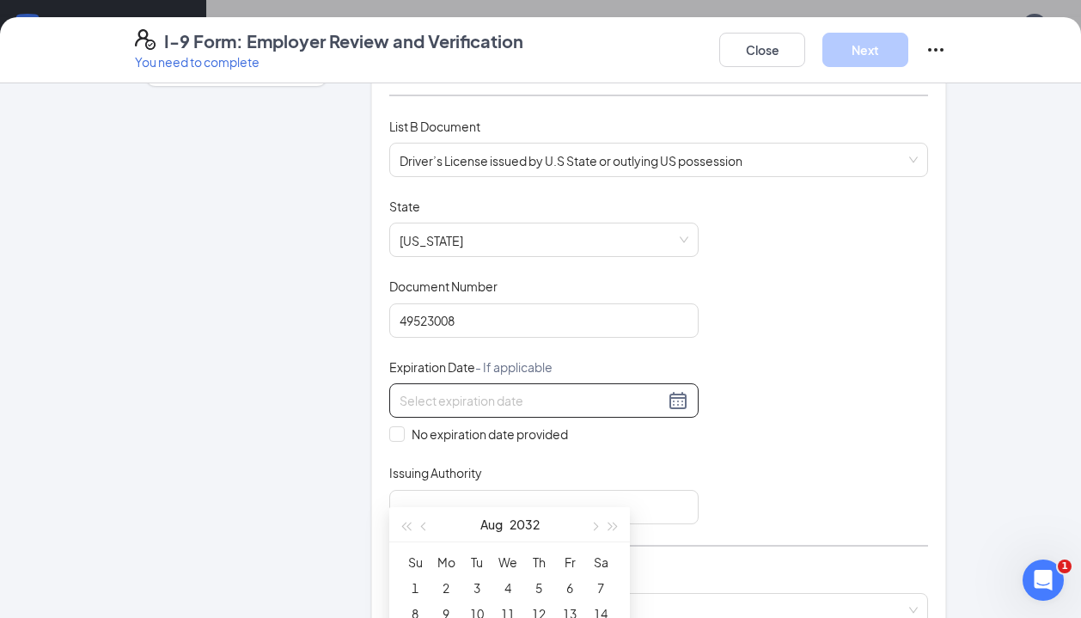
scroll to position [239, 0]
click at [424, 524] on span "button" at bounding box center [425, 526] width 9 height 9
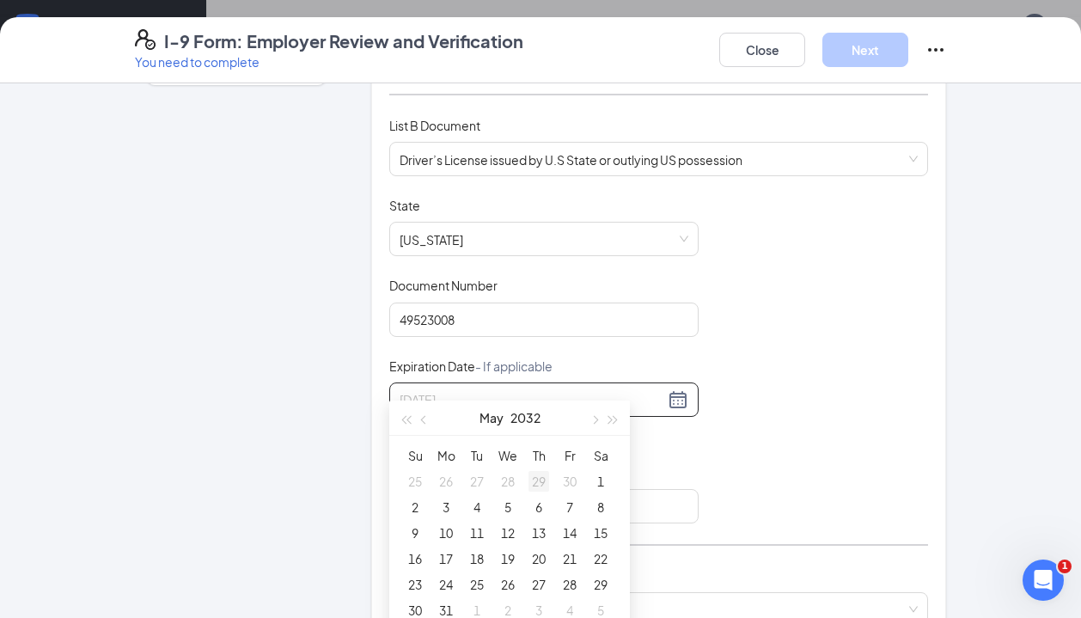
scroll to position [107, 0]
type input "[DATE]"
click at [605, 528] on div "15" at bounding box center [600, 531] width 21 height 21
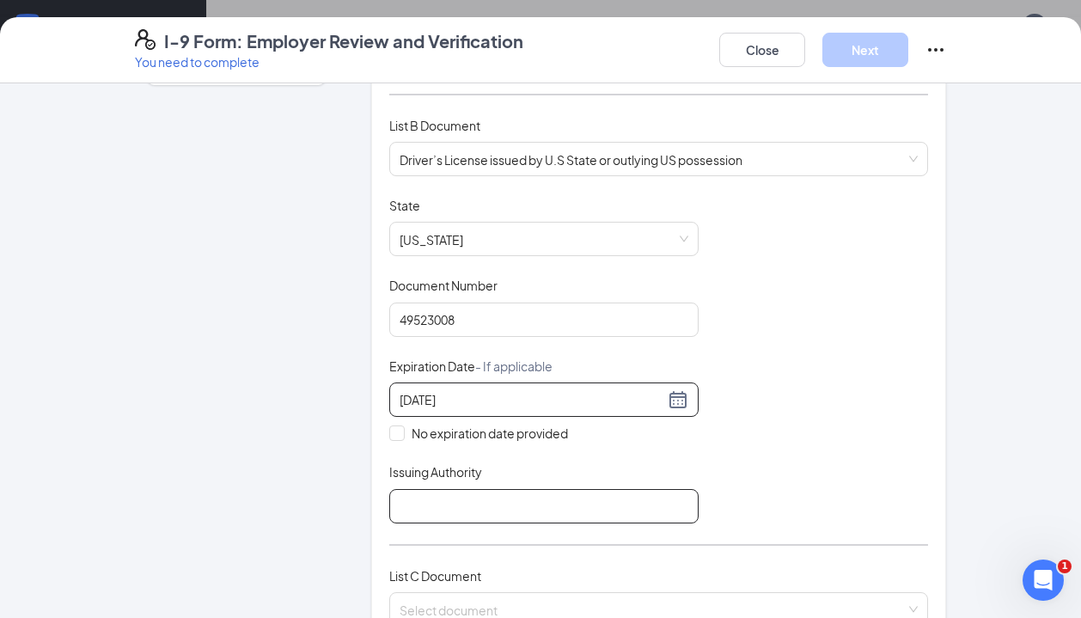
click at [445, 489] on input "Issuing Authority" at bounding box center [543, 506] width 309 height 34
type input "[GEOGRAPHIC_DATA]"
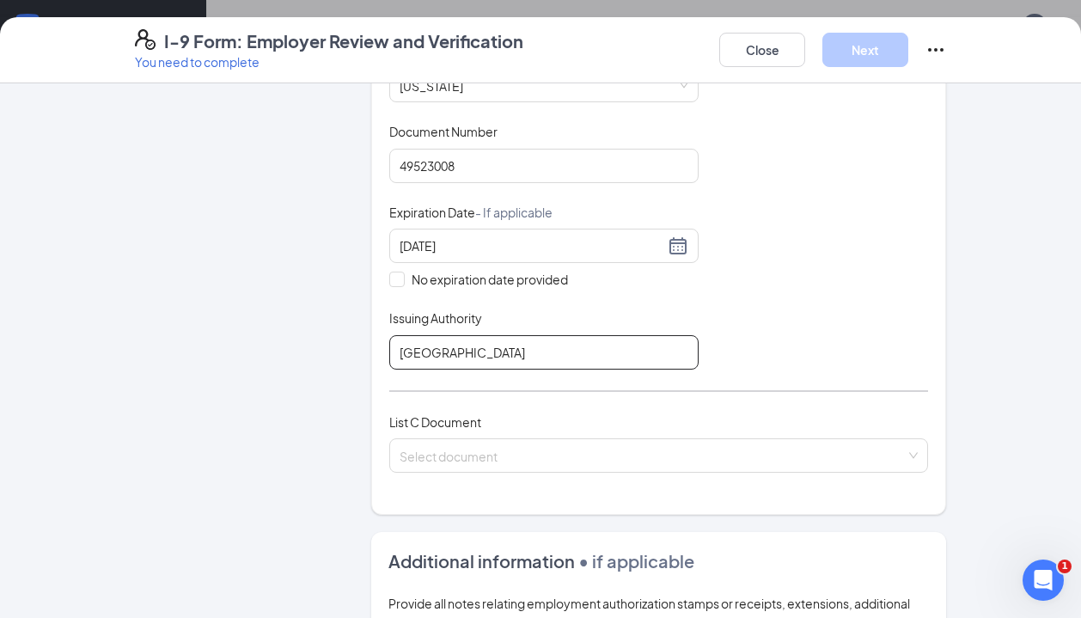
scroll to position [414, 0]
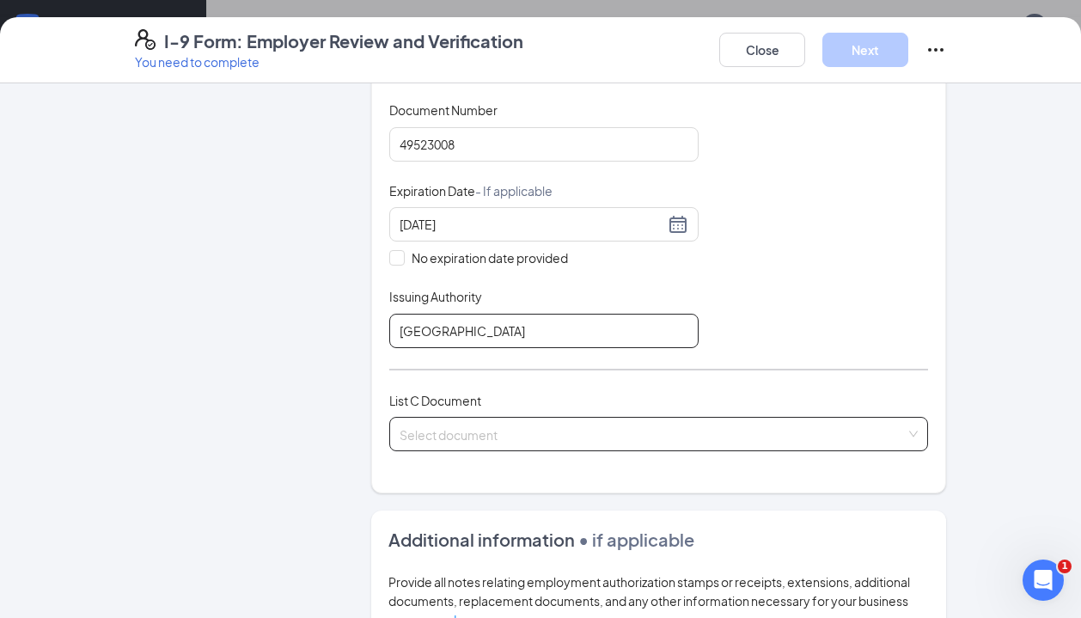
click at [490, 423] on span at bounding box center [652, 433] width 506 height 33
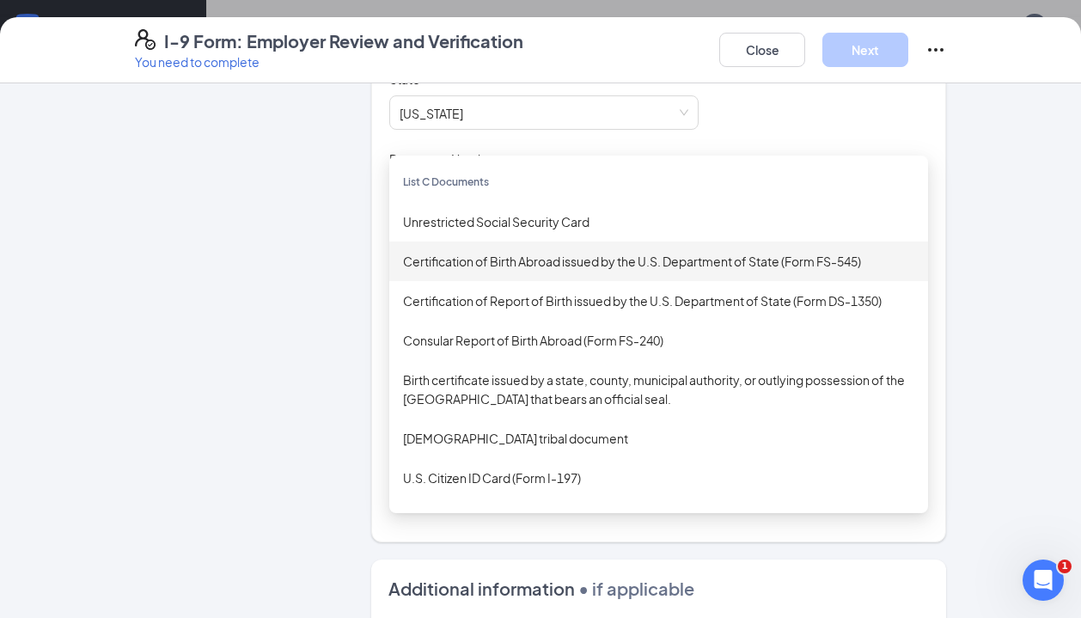
scroll to position [364, 0]
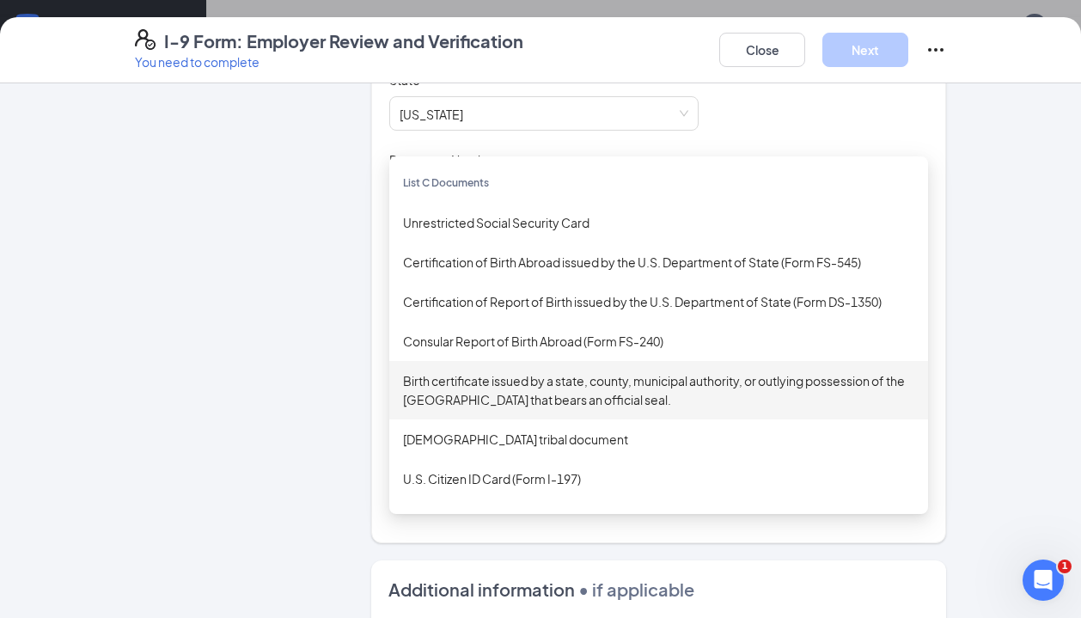
click at [521, 371] on div "Birth certificate issued by a state, county, municipal authority, or outlying p…" at bounding box center [658, 390] width 511 height 38
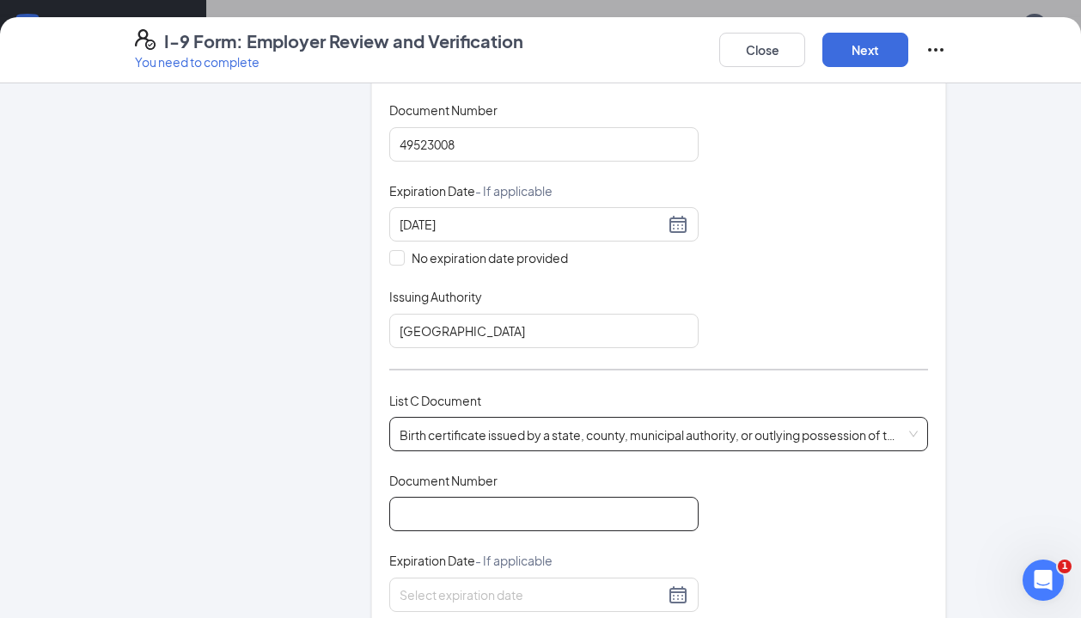
scroll to position [423, 0]
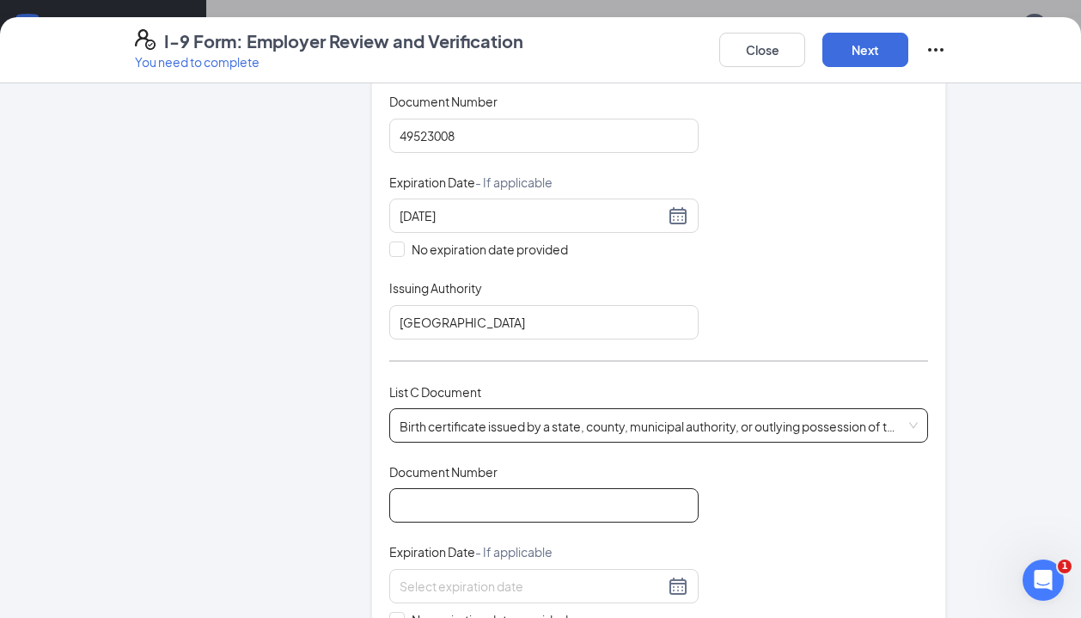
click at [429, 488] on input "Document Number" at bounding box center [543, 505] width 309 height 34
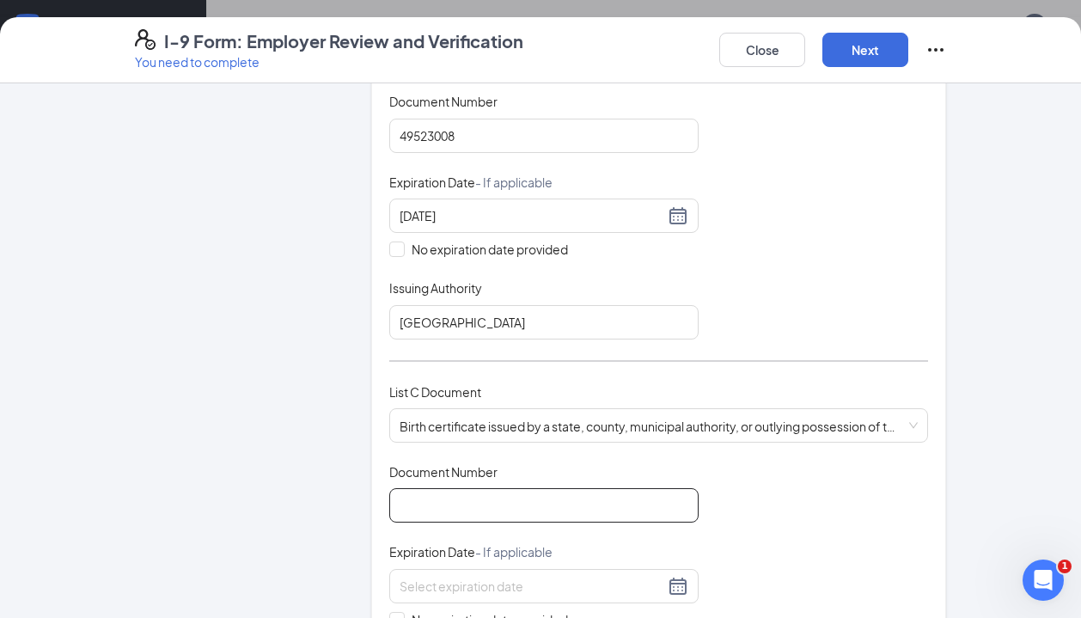
click at [408, 489] on input "Document Number" at bounding box center [543, 505] width 309 height 34
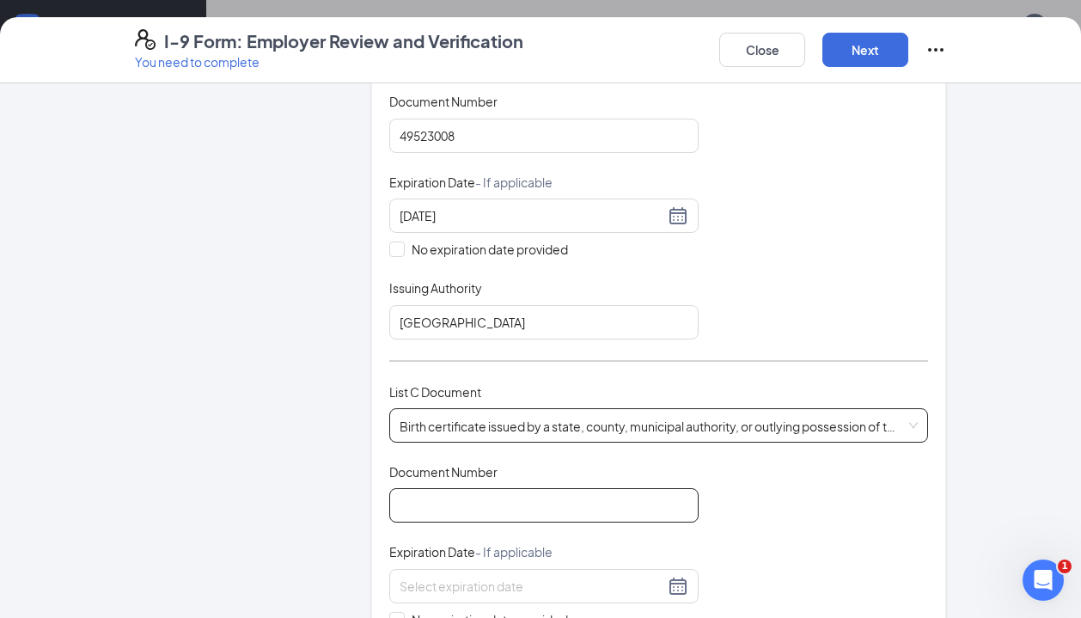
click at [476, 409] on span "Birth certificate issued by a state, county, municipal authority, or outlying p…" at bounding box center [658, 425] width 518 height 33
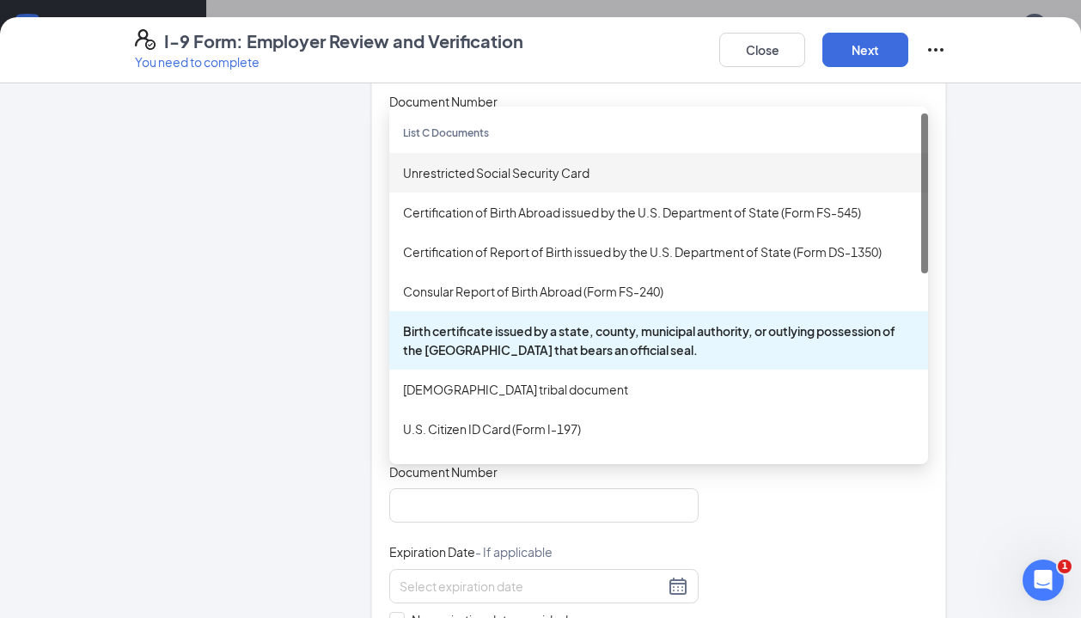
click at [461, 163] on div "Unrestricted Social Security Card" at bounding box center [658, 172] width 511 height 19
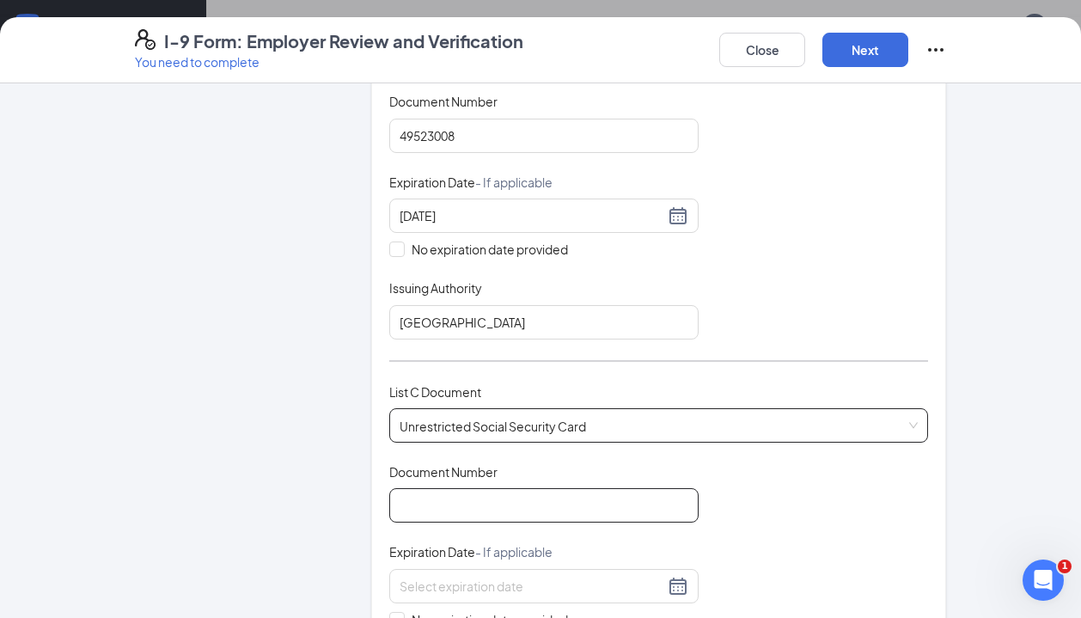
click at [430, 488] on input "Document Number" at bounding box center [543, 505] width 309 height 34
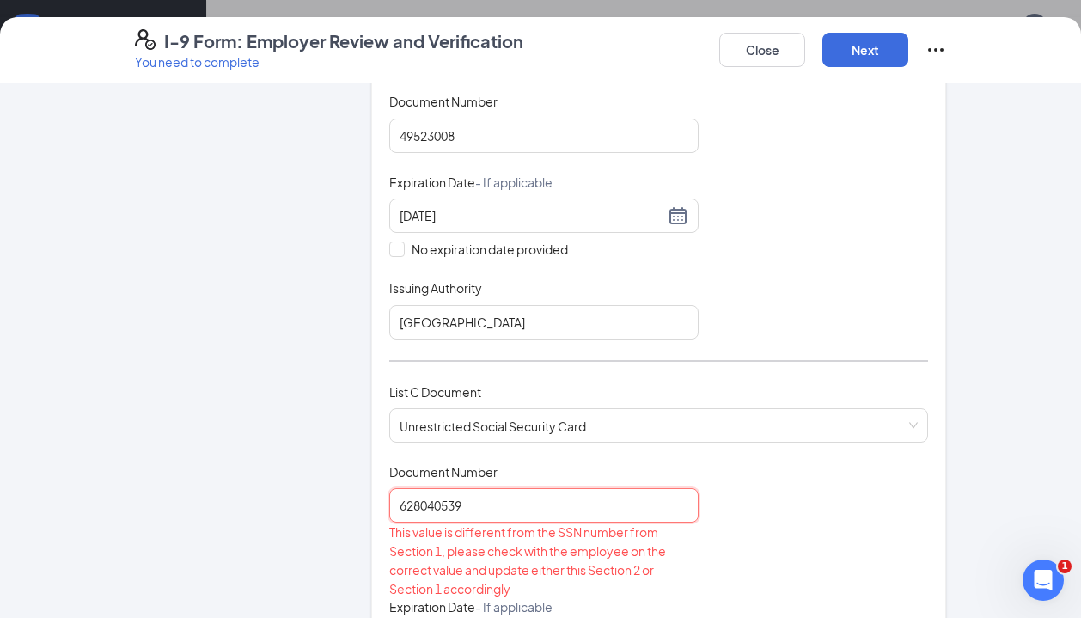
type input "628040539"
click at [725, 527] on div "Document Title Unrestricted Social Security Card Document Number 628040539 This…" at bounding box center [658, 613] width 539 height 301
click at [517, 488] on input "628040539" at bounding box center [543, 505] width 309 height 34
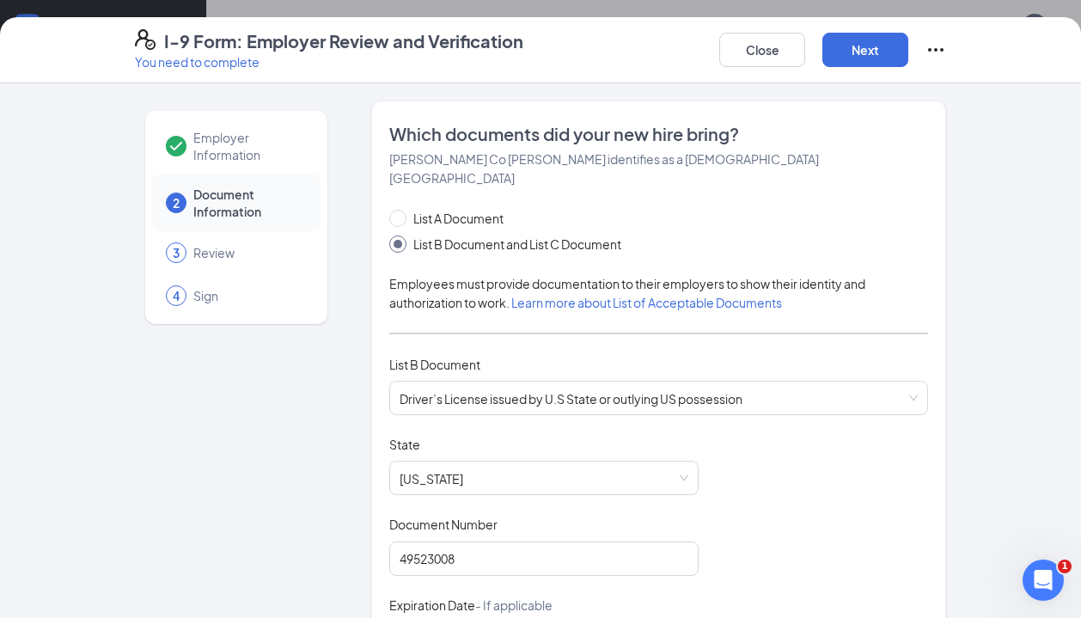
scroll to position [0, 0]
click at [234, 128] on div "Employer Information" at bounding box center [236, 146] width 168 height 57
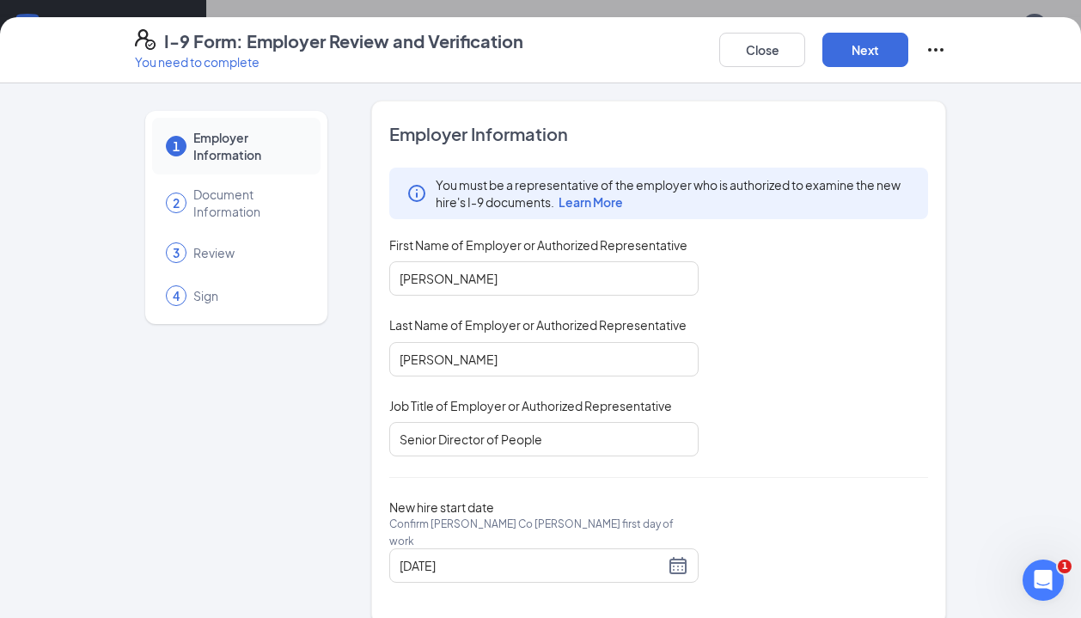
click at [235, 133] on span "Employer Information" at bounding box center [248, 146] width 110 height 34
click at [758, 54] on button "Close" at bounding box center [762, 50] width 86 height 34
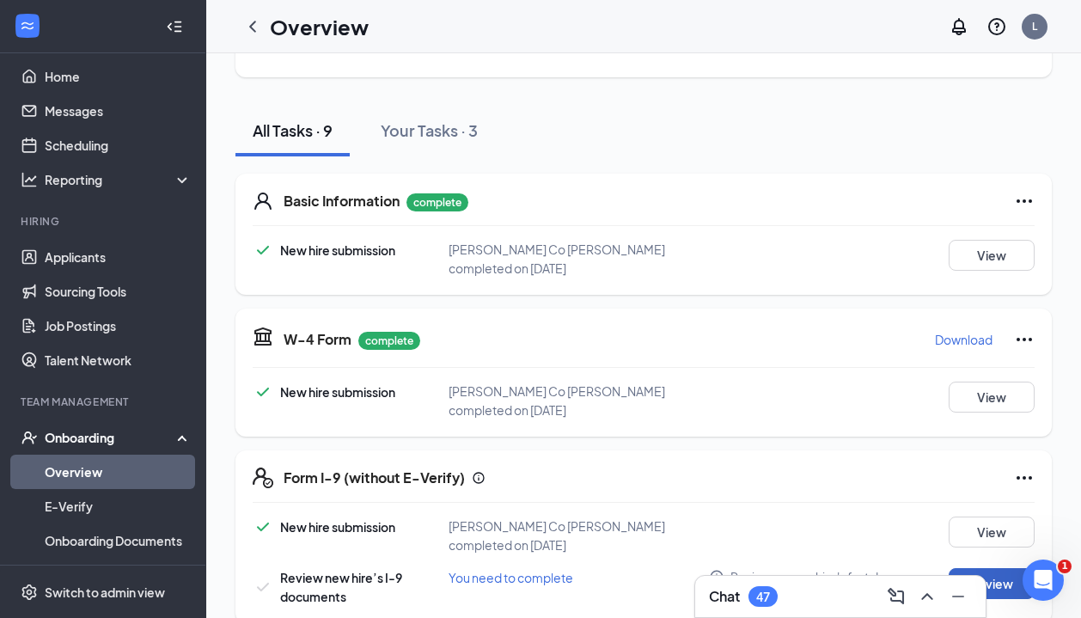
scroll to position [145, 0]
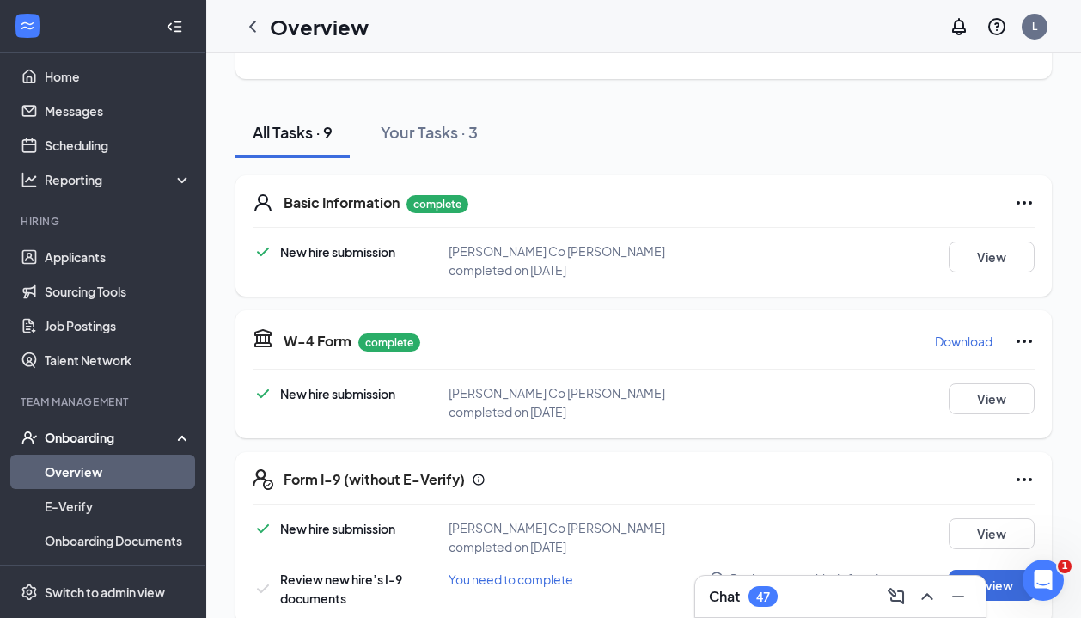
click at [355, 251] on span "New hire submission" at bounding box center [337, 251] width 115 height 15
click at [977, 244] on button "View" at bounding box center [991, 256] width 86 height 31
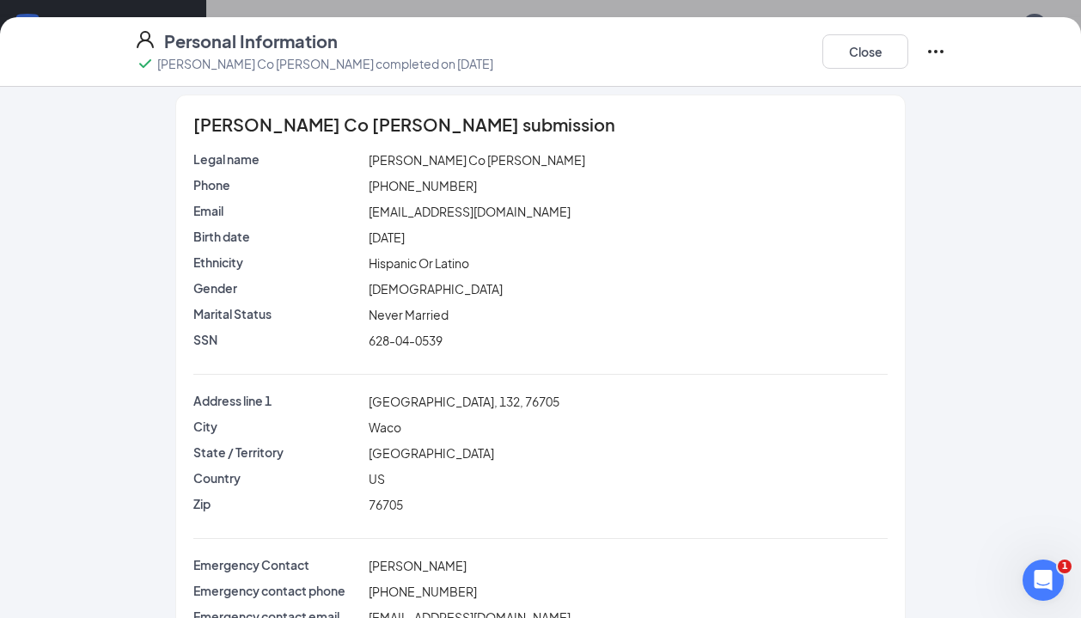
scroll to position [16, 0]
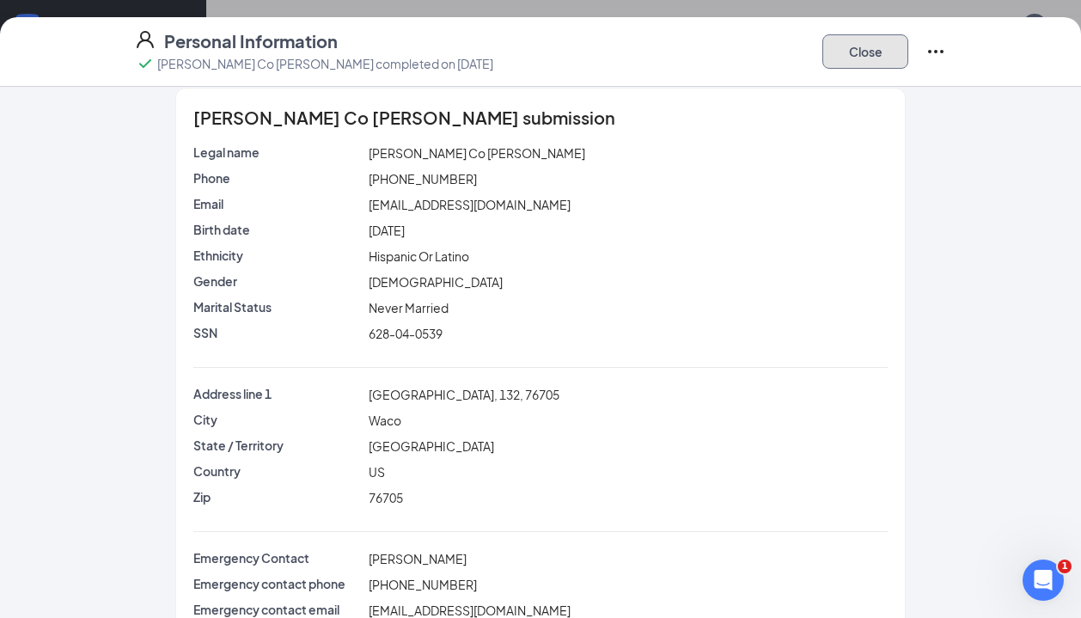
click at [883, 57] on button "Close" at bounding box center [865, 51] width 86 height 34
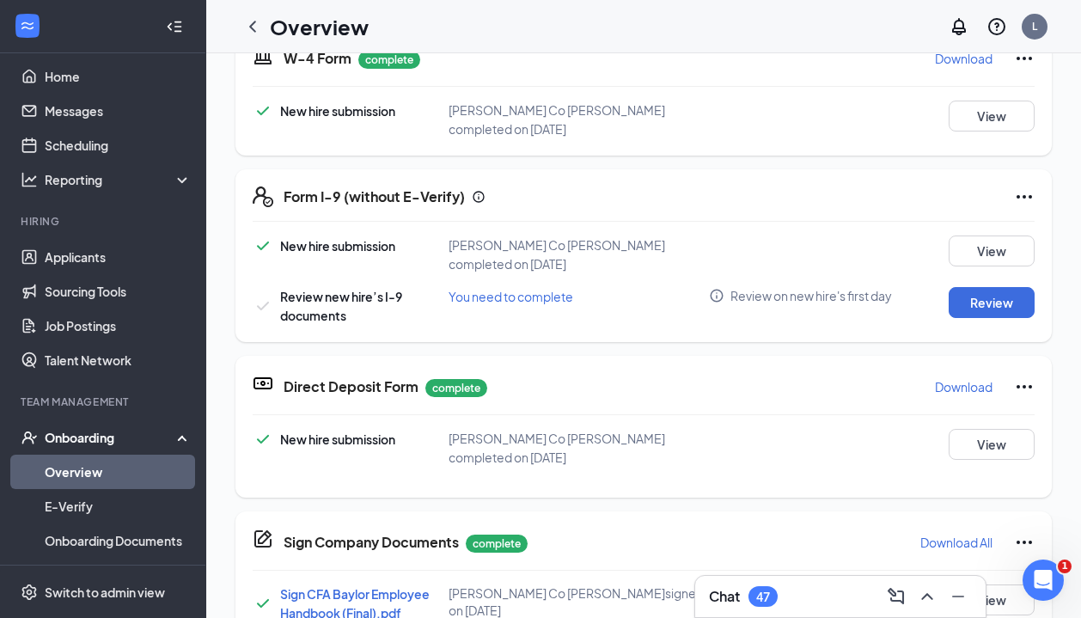
scroll to position [606, 0]
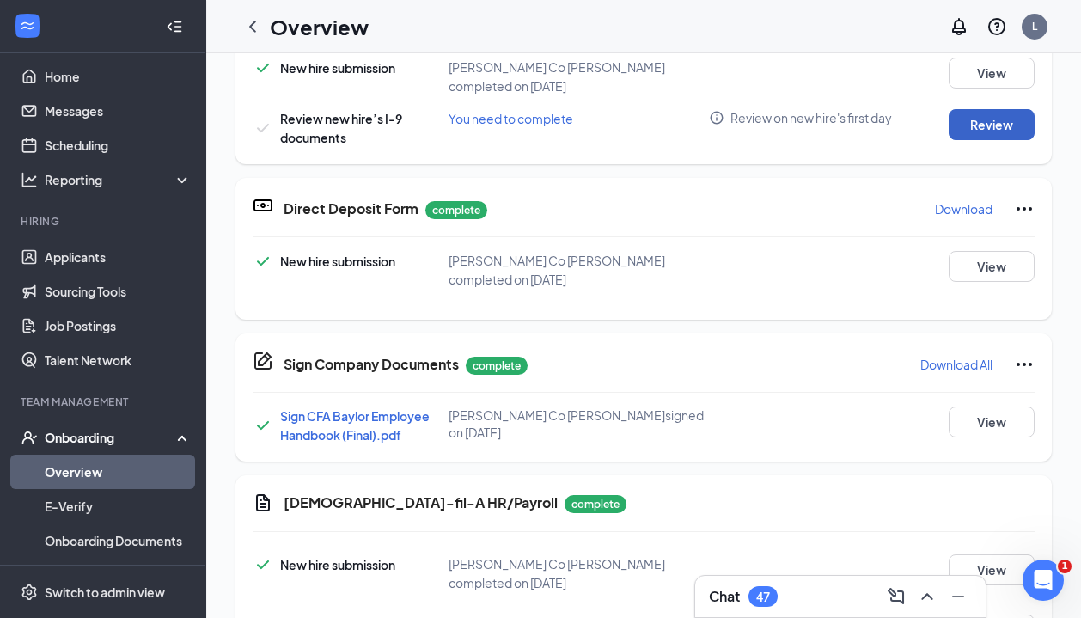
click at [975, 117] on button "Review" at bounding box center [991, 124] width 86 height 31
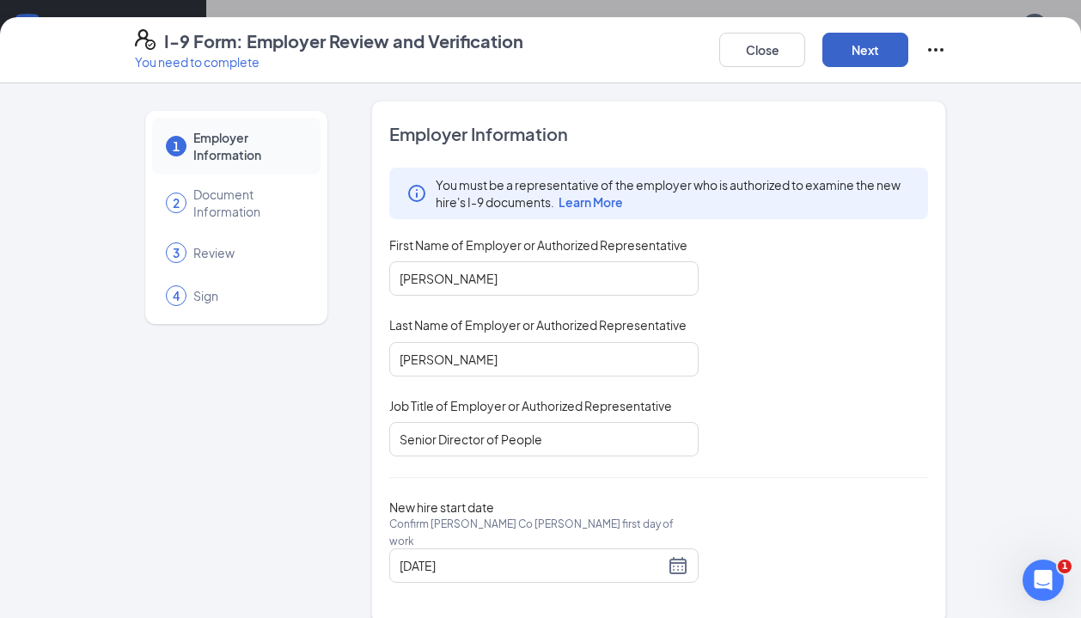
click at [870, 61] on button "Next" at bounding box center [865, 50] width 86 height 34
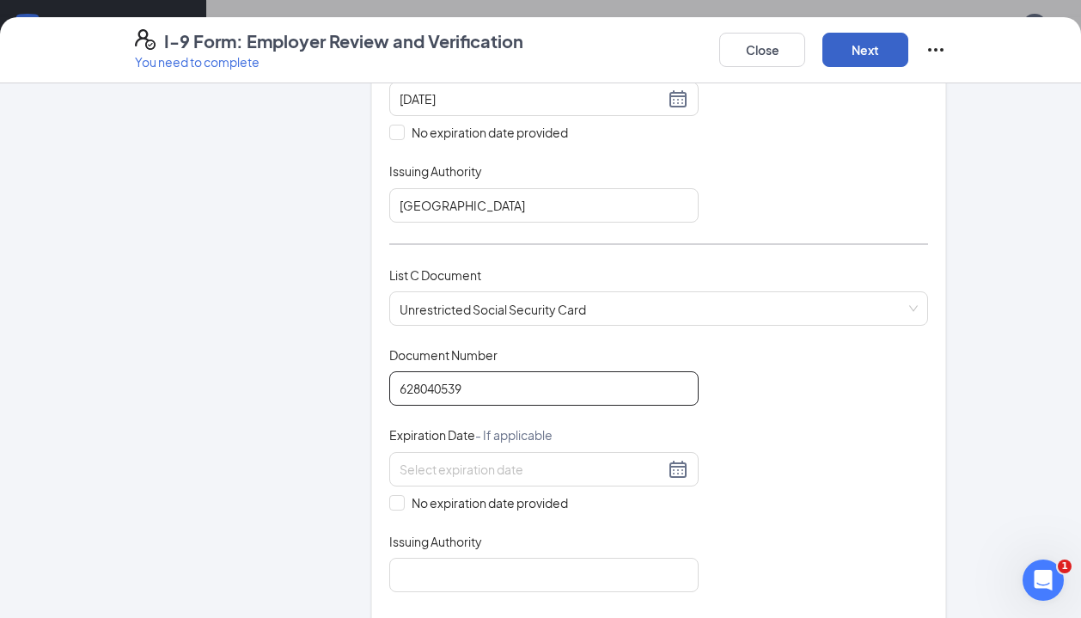
scroll to position [558, 0]
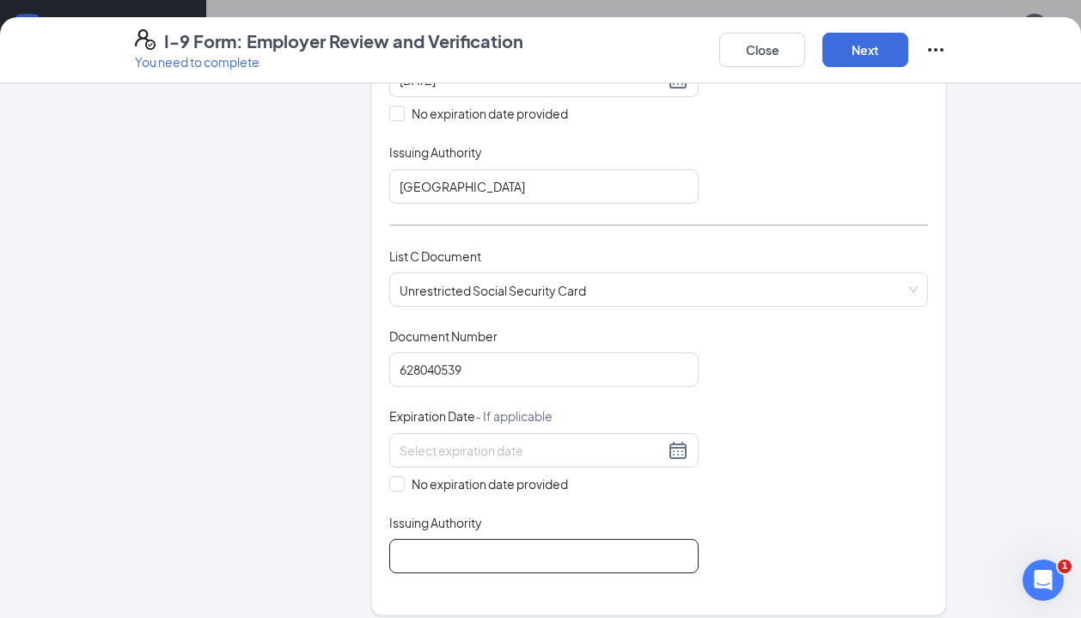
click at [441, 539] on input "Issuing Authority" at bounding box center [543, 556] width 309 height 34
type input "Social Security Administration"
click at [399, 476] on input "No expiration date provided" at bounding box center [395, 482] width 12 height 12
checkbox input "true"
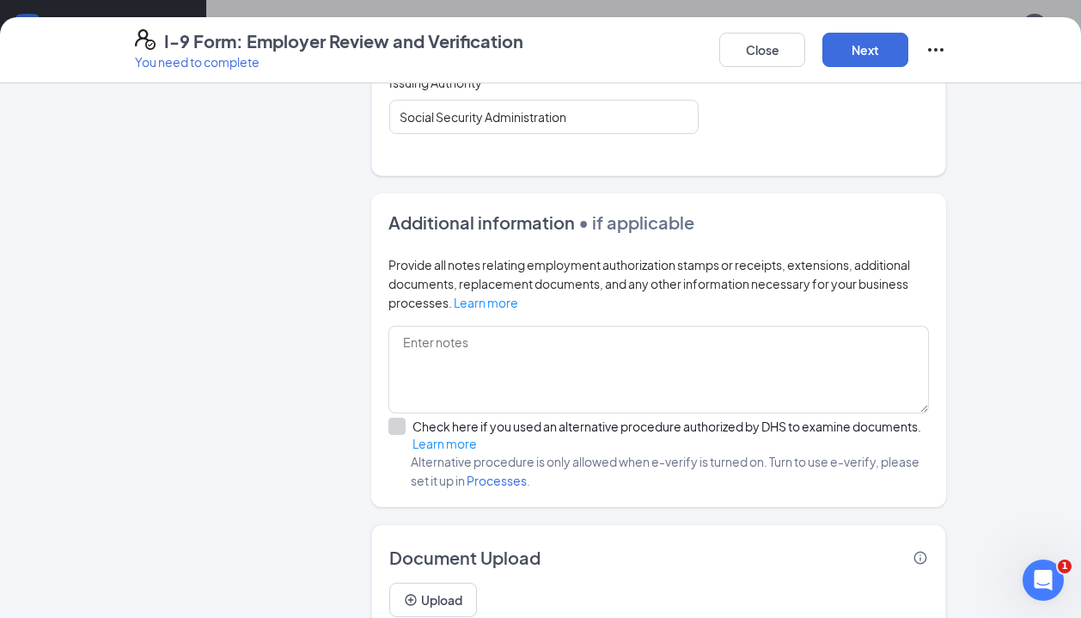
scroll to position [1046, 0]
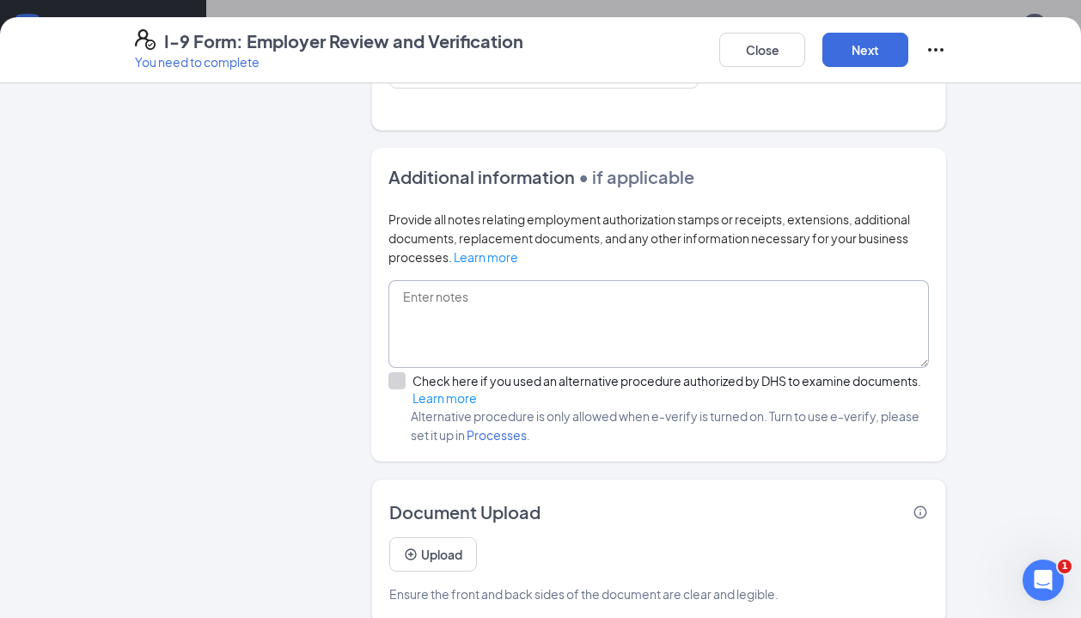
click at [443, 317] on textarea at bounding box center [658, 324] width 540 height 88
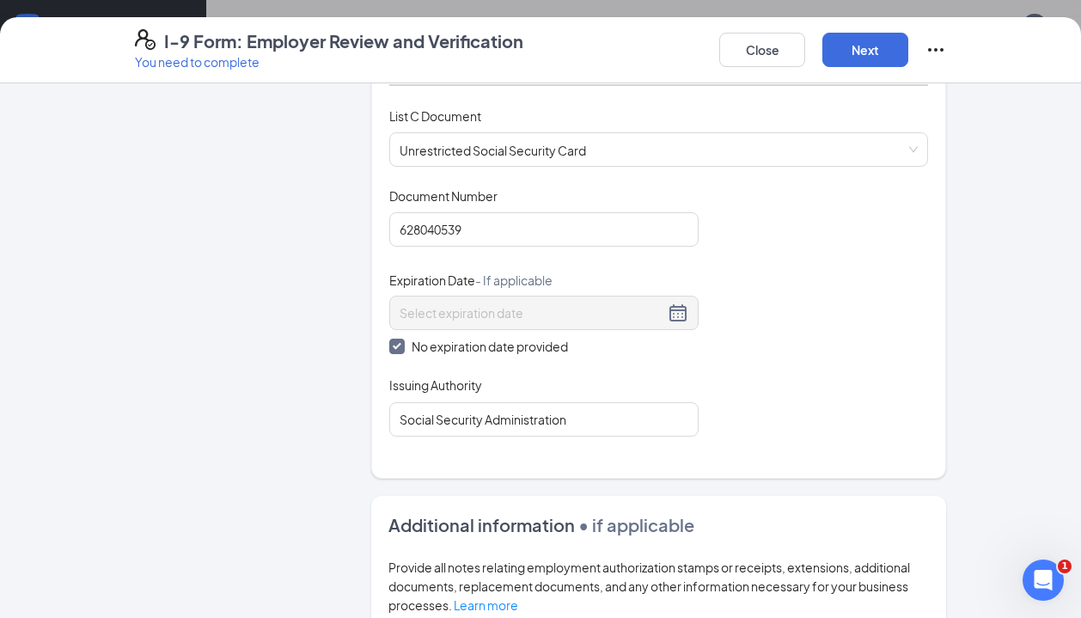
scroll to position [692, 0]
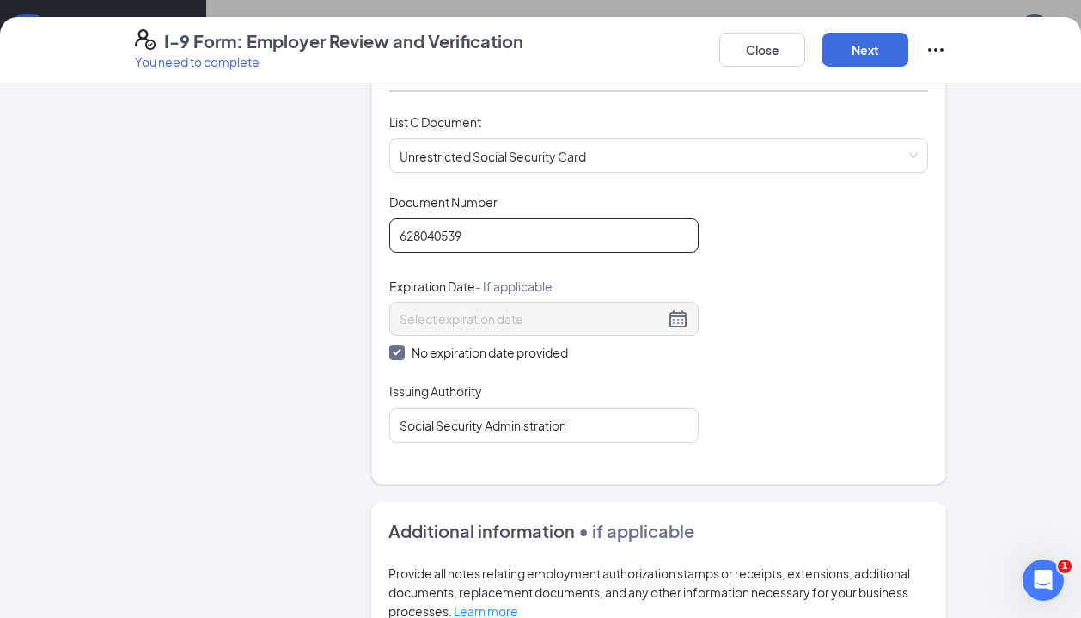
click at [466, 218] on input "628040539" at bounding box center [543, 235] width 309 height 34
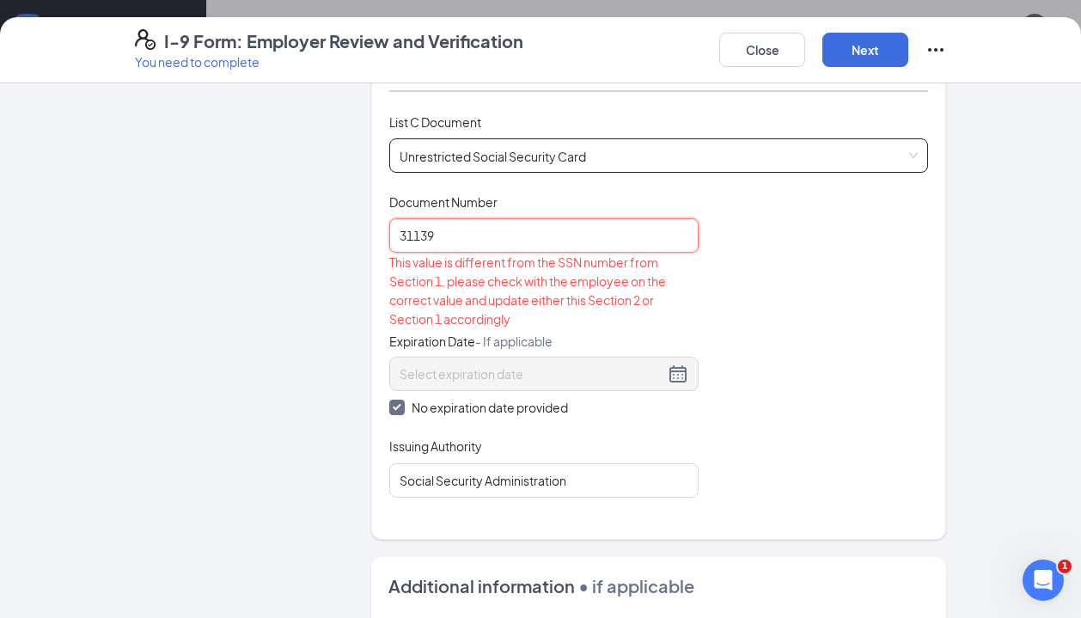
click at [509, 139] on span "Unrestricted Social Security Card" at bounding box center [658, 155] width 518 height 33
type input "31139"
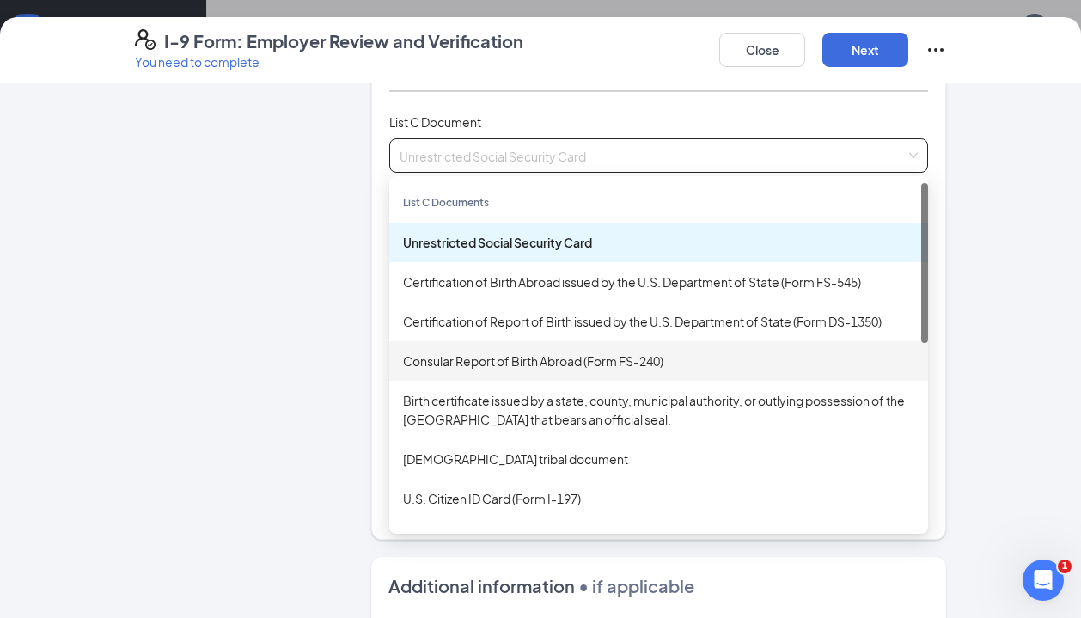
click at [492, 391] on div "Birth certificate issued by a state, county, municipal authority, or outlying p…" at bounding box center [658, 410] width 511 height 38
checkbox input "false"
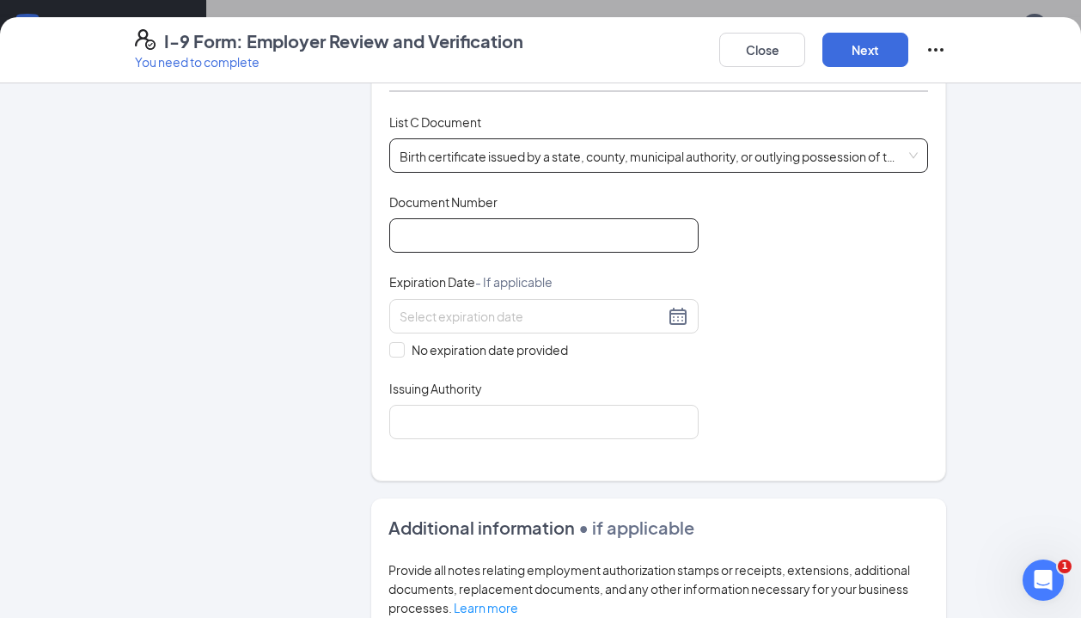
click at [484, 219] on input "Document Number" at bounding box center [543, 235] width 309 height 34
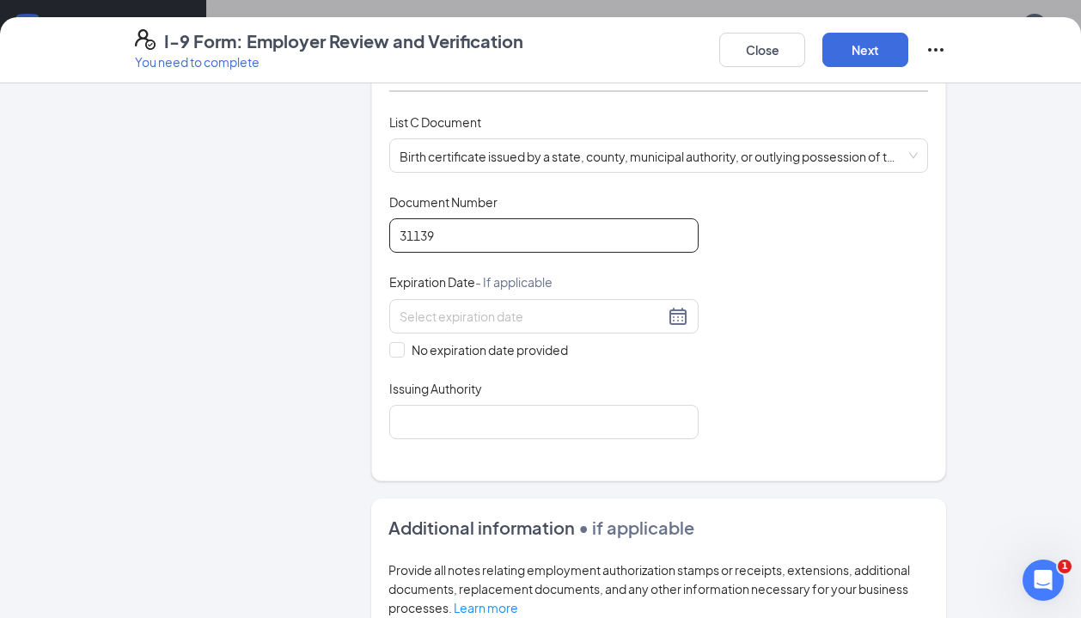
type input "31139"
click at [402, 338] on div "Document Title Birth certificate issued by a state, county, municipal authority…" at bounding box center [658, 316] width 539 height 246
click at [399, 342] on input "No expiration date provided" at bounding box center [395, 348] width 12 height 12
checkbox input "true"
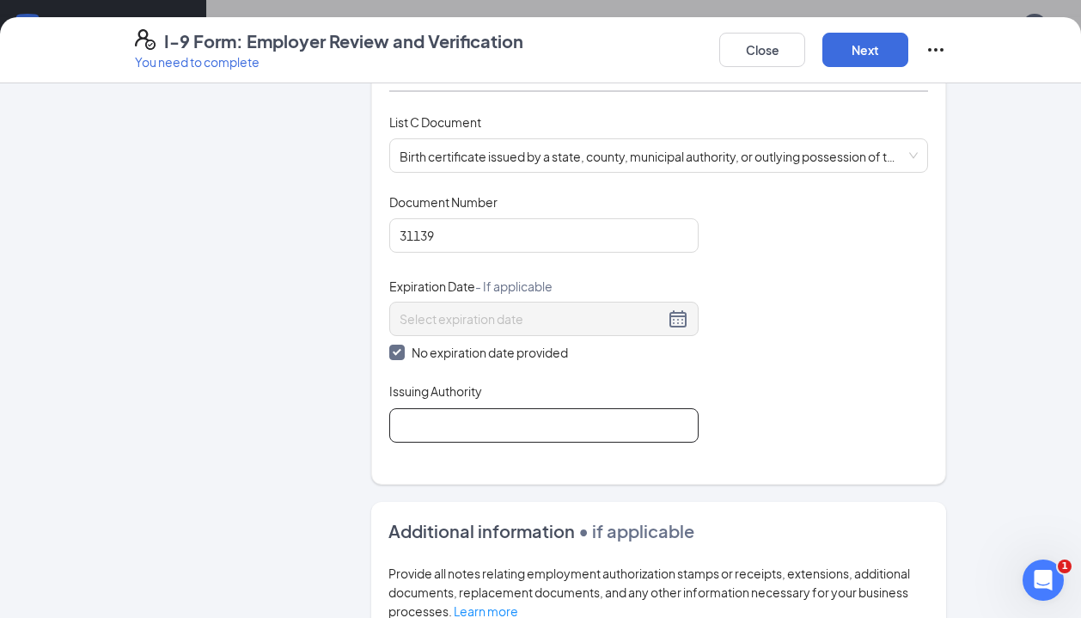
click at [466, 408] on input "Issuing Authority" at bounding box center [543, 425] width 309 height 34
type input "[GEOGRAPHIC_DATA]"
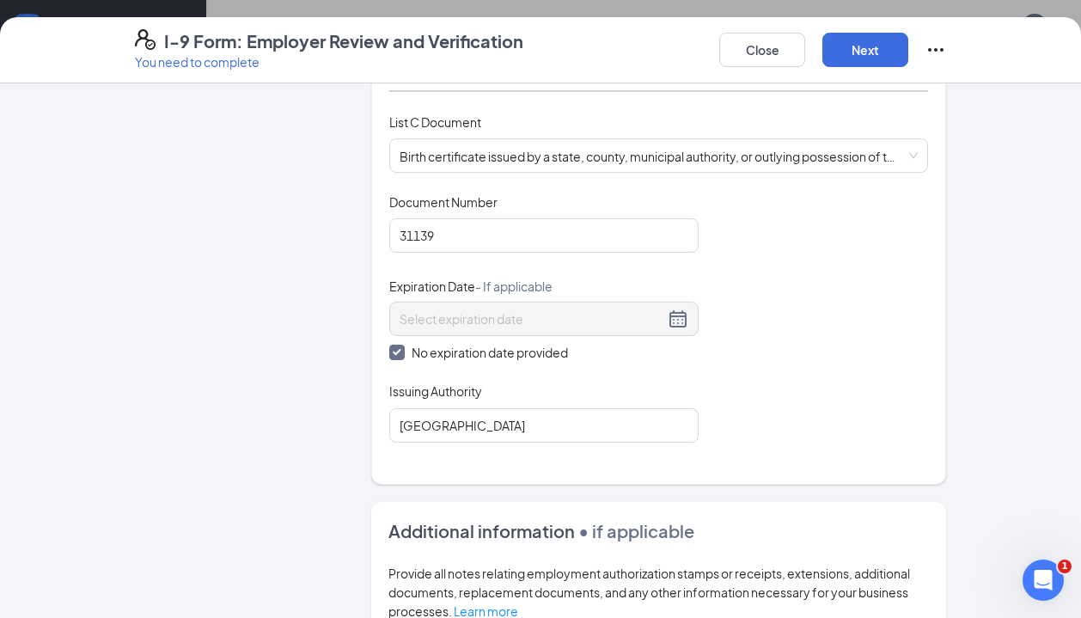
click at [843, 393] on div "Document Title Birth certificate issued by a state, county, municipal authority…" at bounding box center [658, 317] width 539 height 249
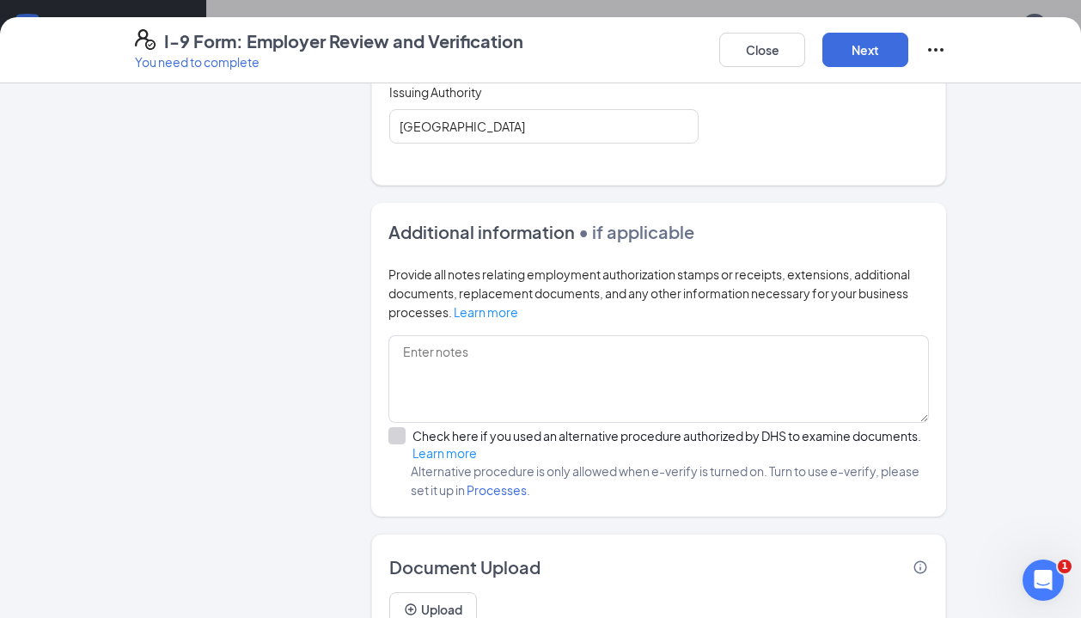
scroll to position [1046, 0]
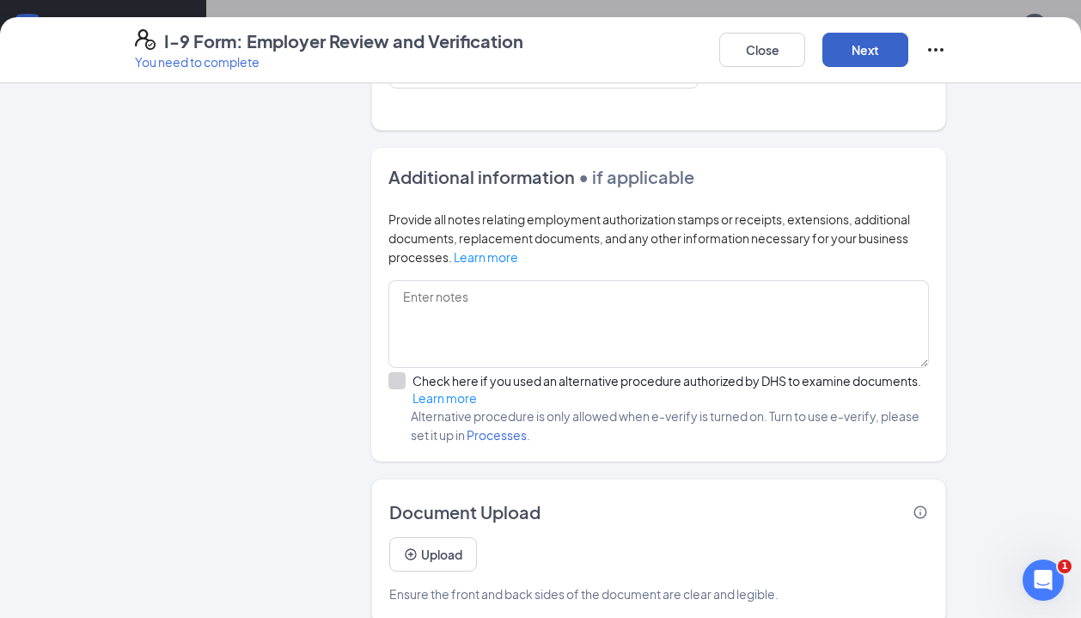
click at [862, 60] on button "Next" at bounding box center [865, 50] width 86 height 34
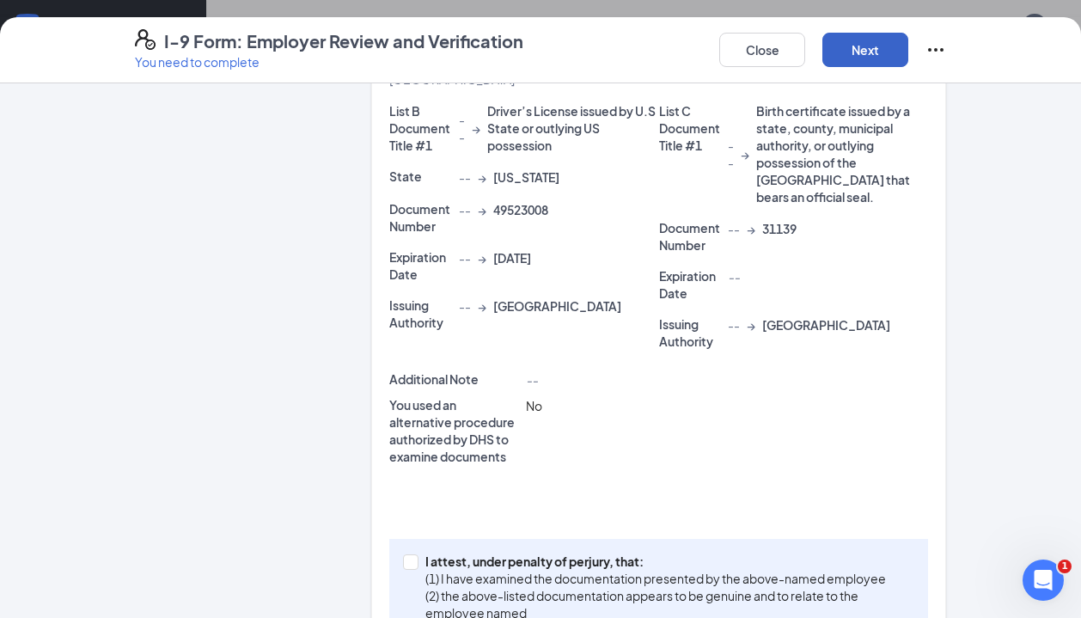
scroll to position [391, 0]
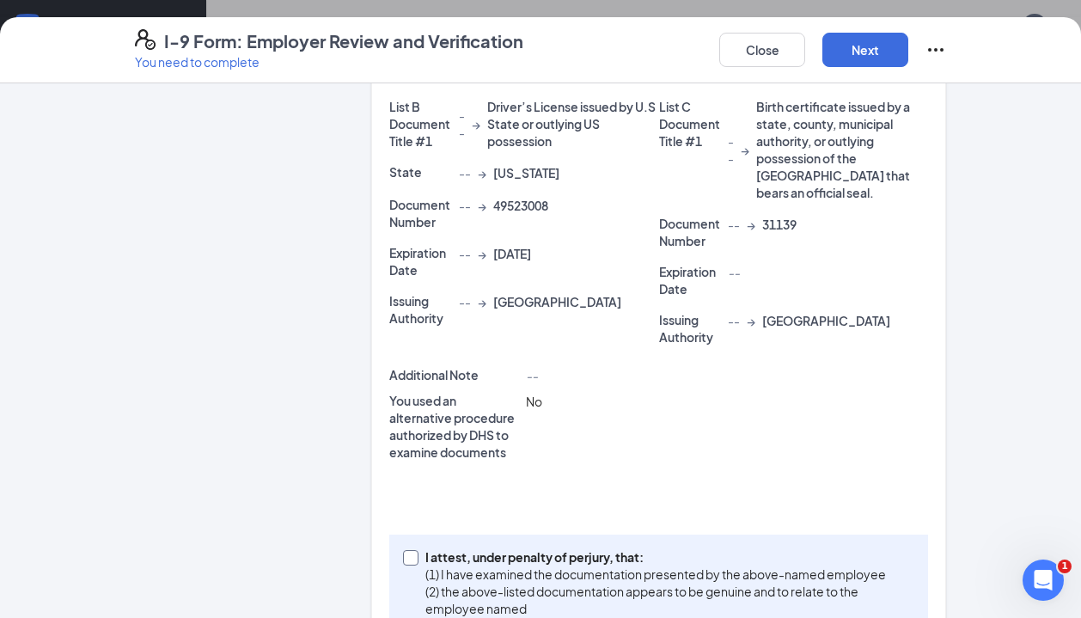
click at [409, 550] on input "I attest, under penalty of [PERSON_NAME], that: (1) I have examined the documen…" at bounding box center [409, 556] width 12 height 12
checkbox input "true"
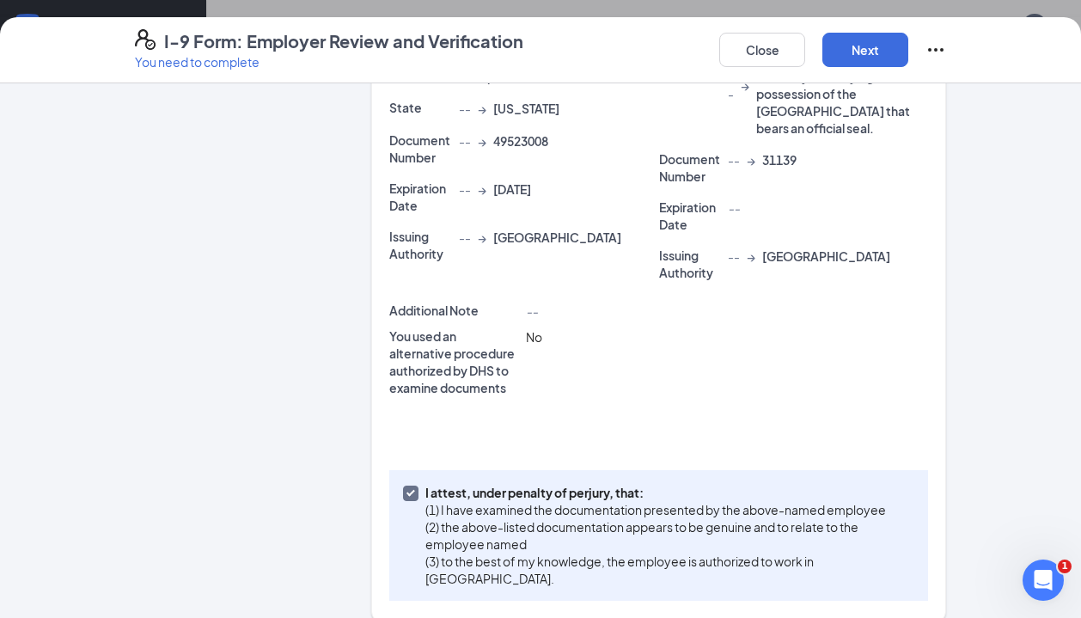
scroll to position [457, 0]
click at [841, 64] on button "Next" at bounding box center [865, 50] width 86 height 34
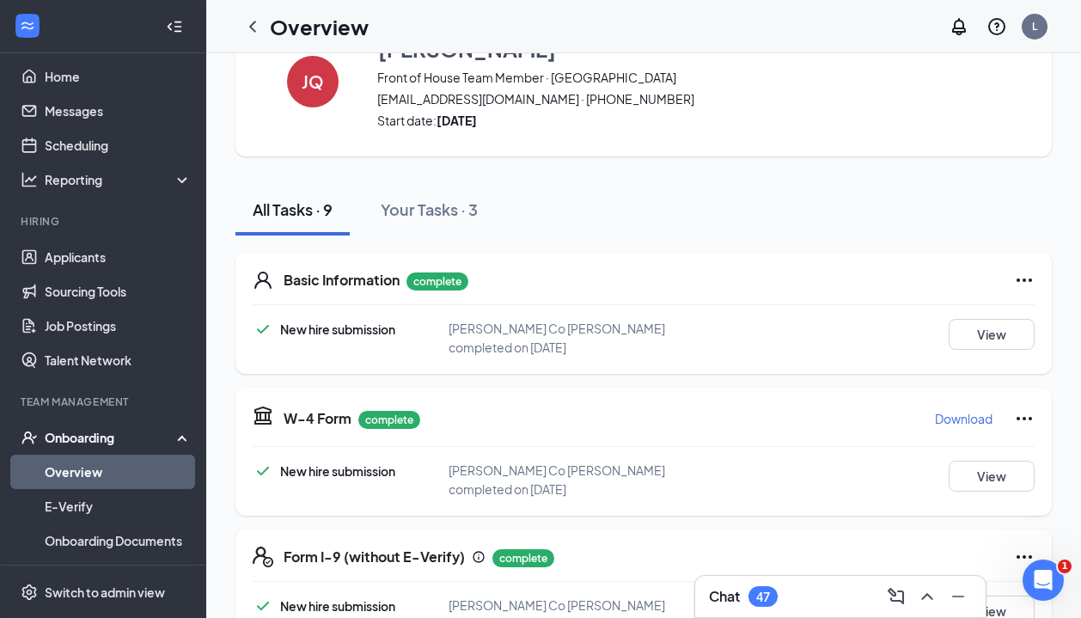
scroll to position [0, 0]
